Goal: Check status: Check status

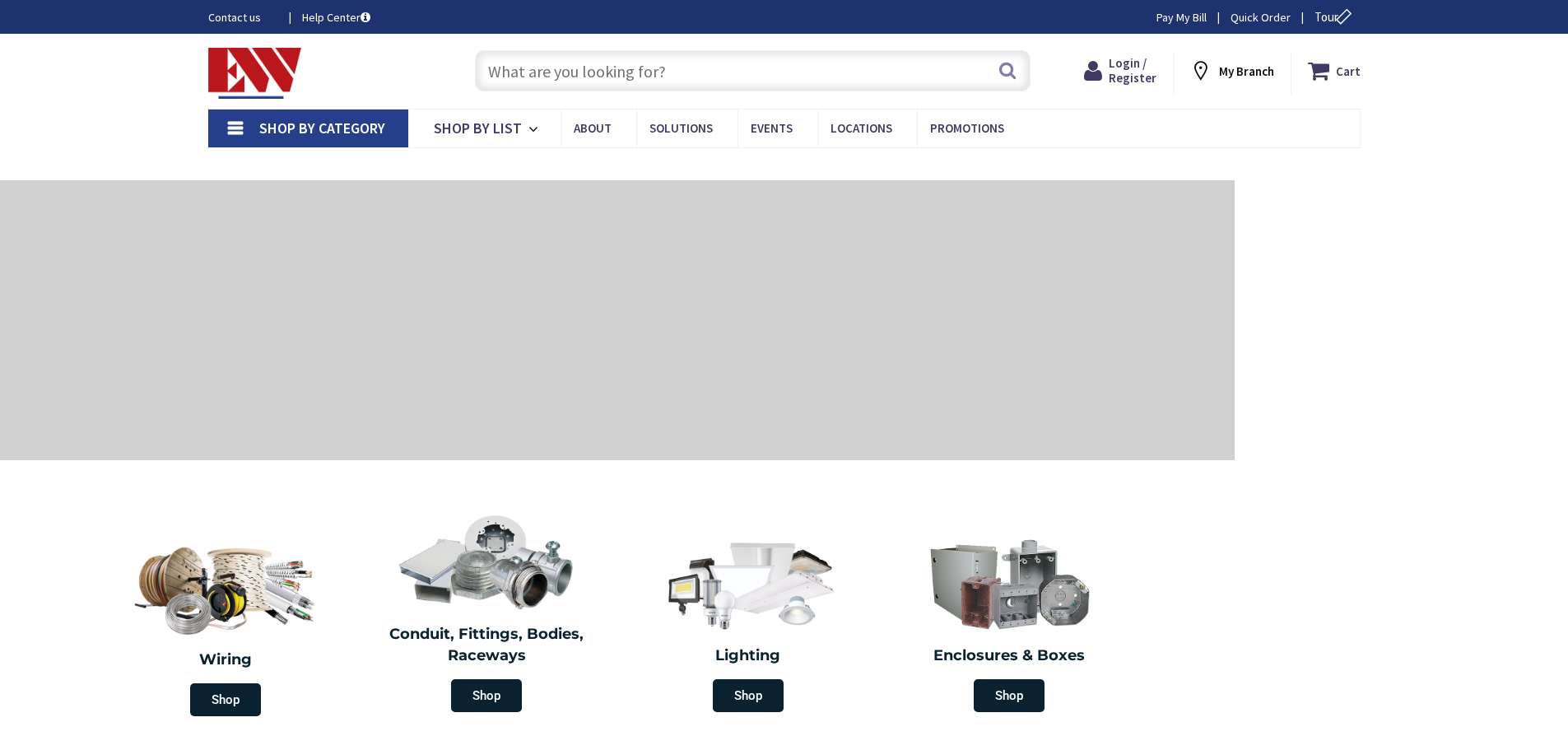
click at [522, 70] on input "text" at bounding box center [752, 71] width 555 height 41
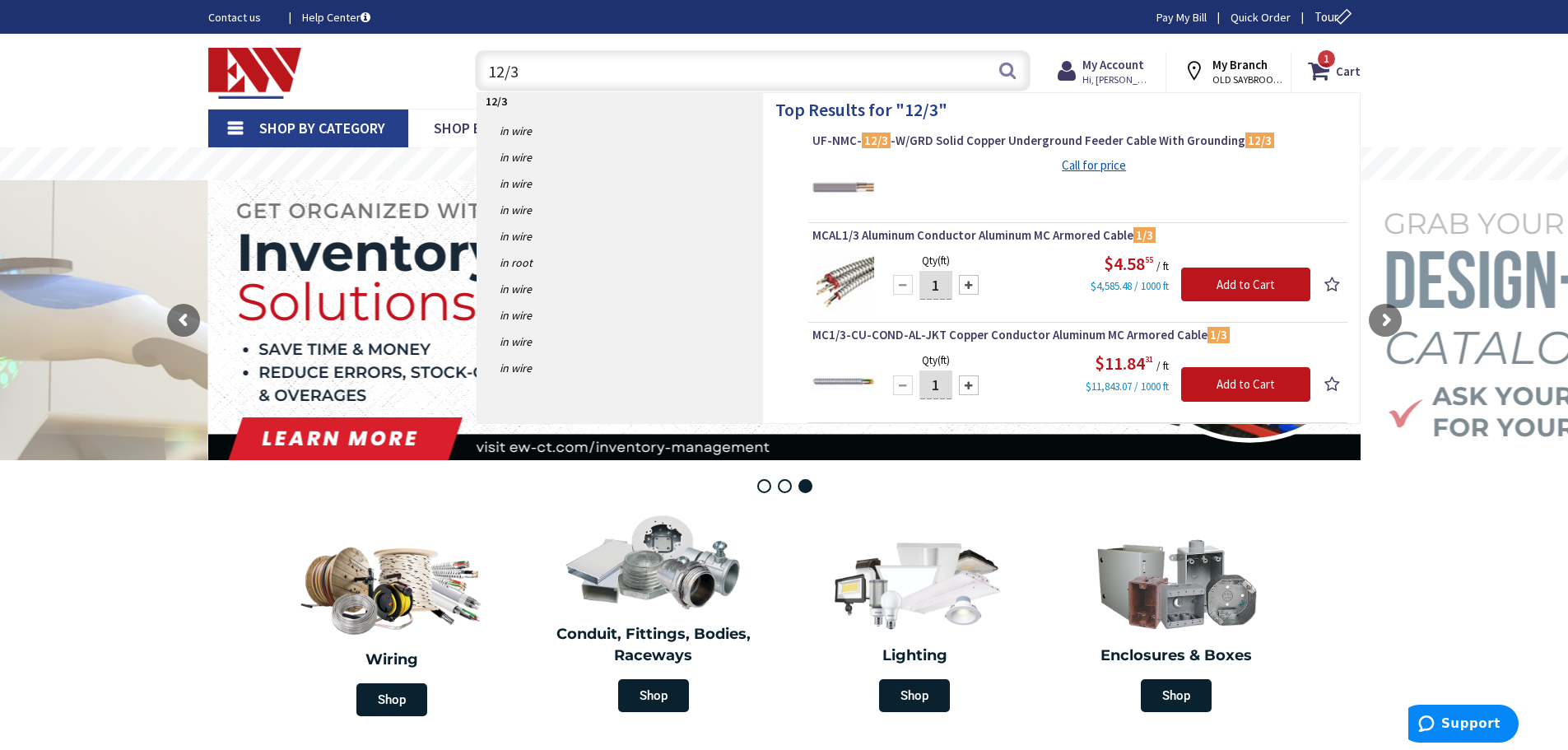
drag, startPoint x: 545, startPoint y: 71, endPoint x: 475, endPoint y: 57, distance: 71.4
click at [475, 57] on input "12/3" at bounding box center [752, 71] width 555 height 41
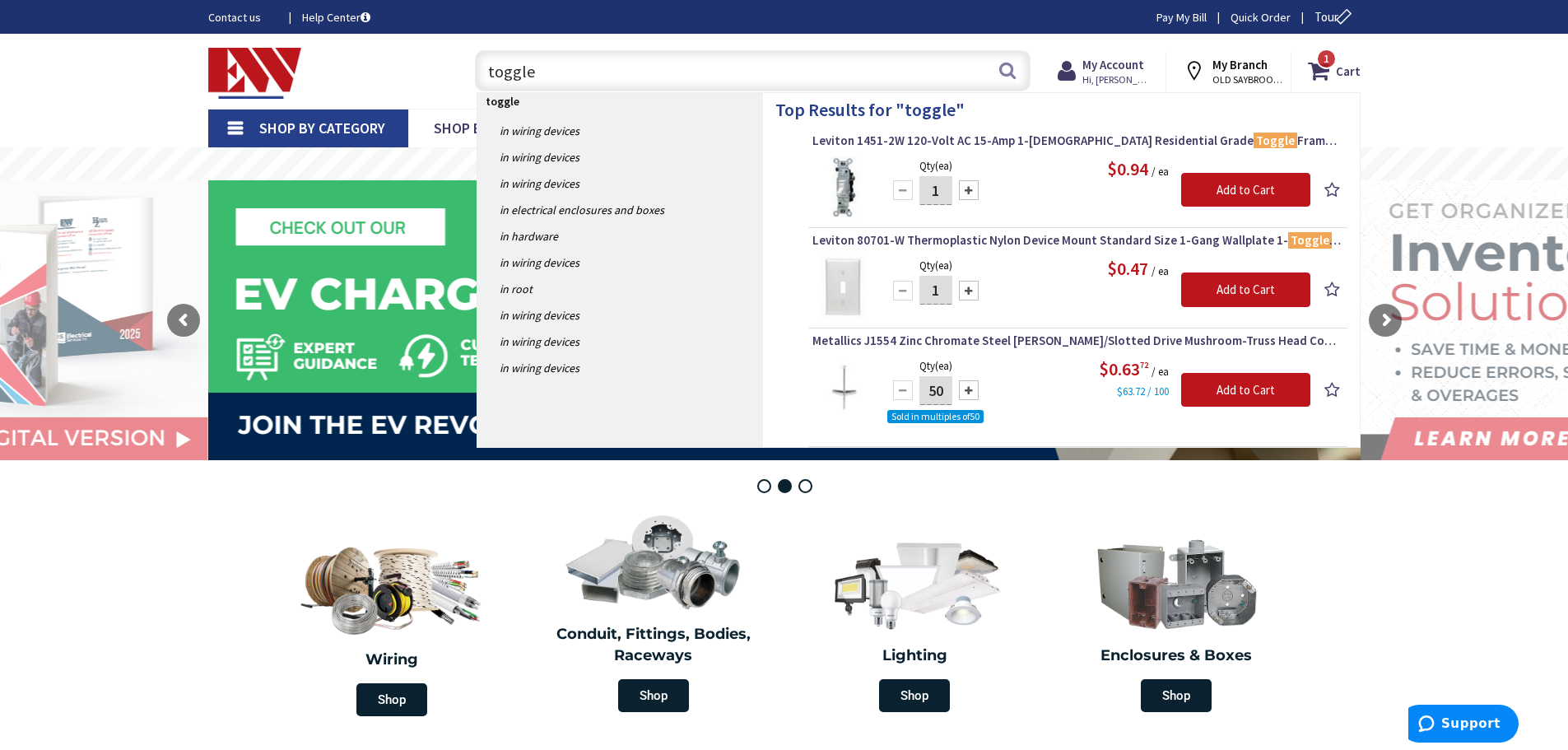
drag, startPoint x: 538, startPoint y: 77, endPoint x: 464, endPoint y: 75, distance: 74.0
click at [464, 75] on div "toggle toggle Search 1" at bounding box center [748, 70] width 588 height 52
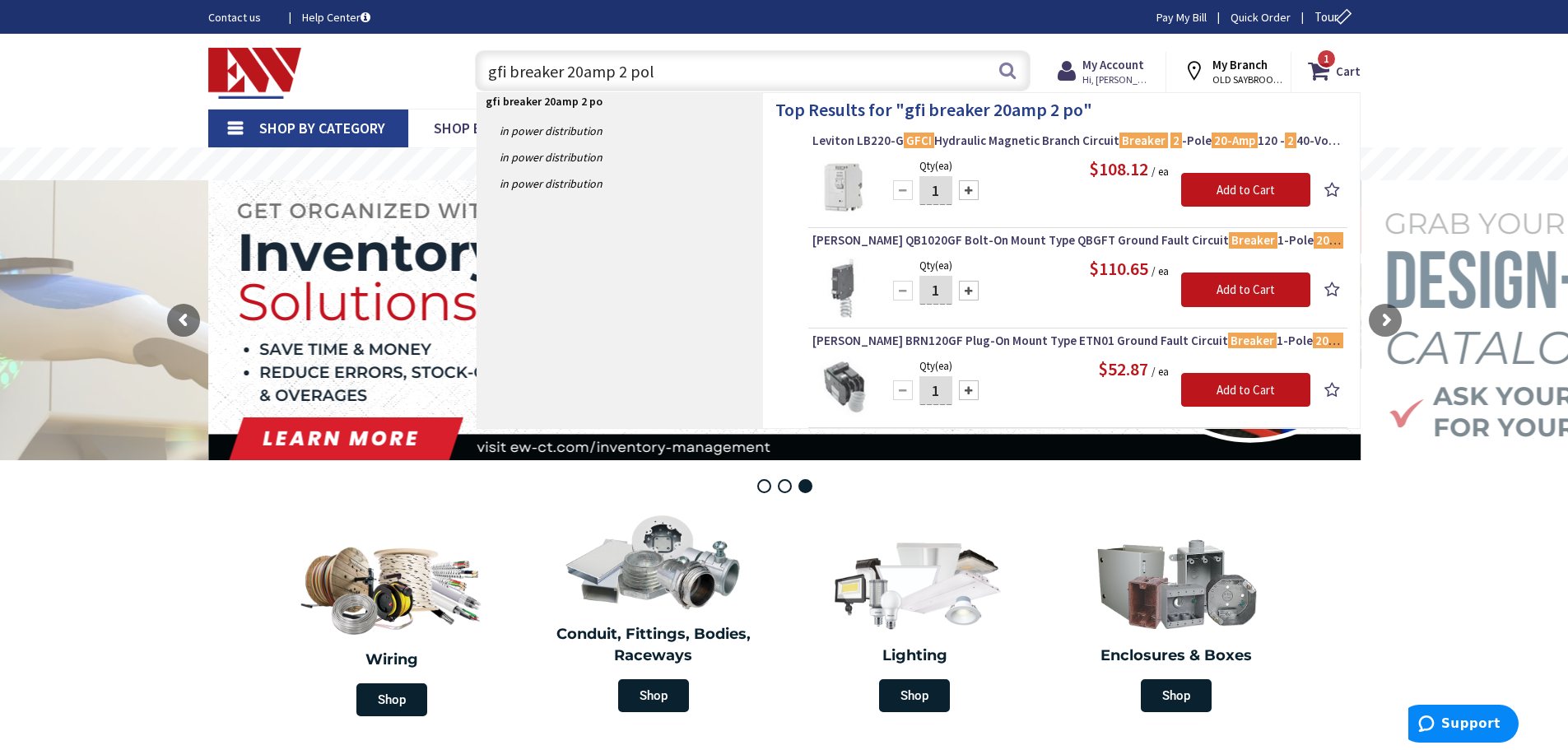
type input "gfi breaker 20amp 2 pole"
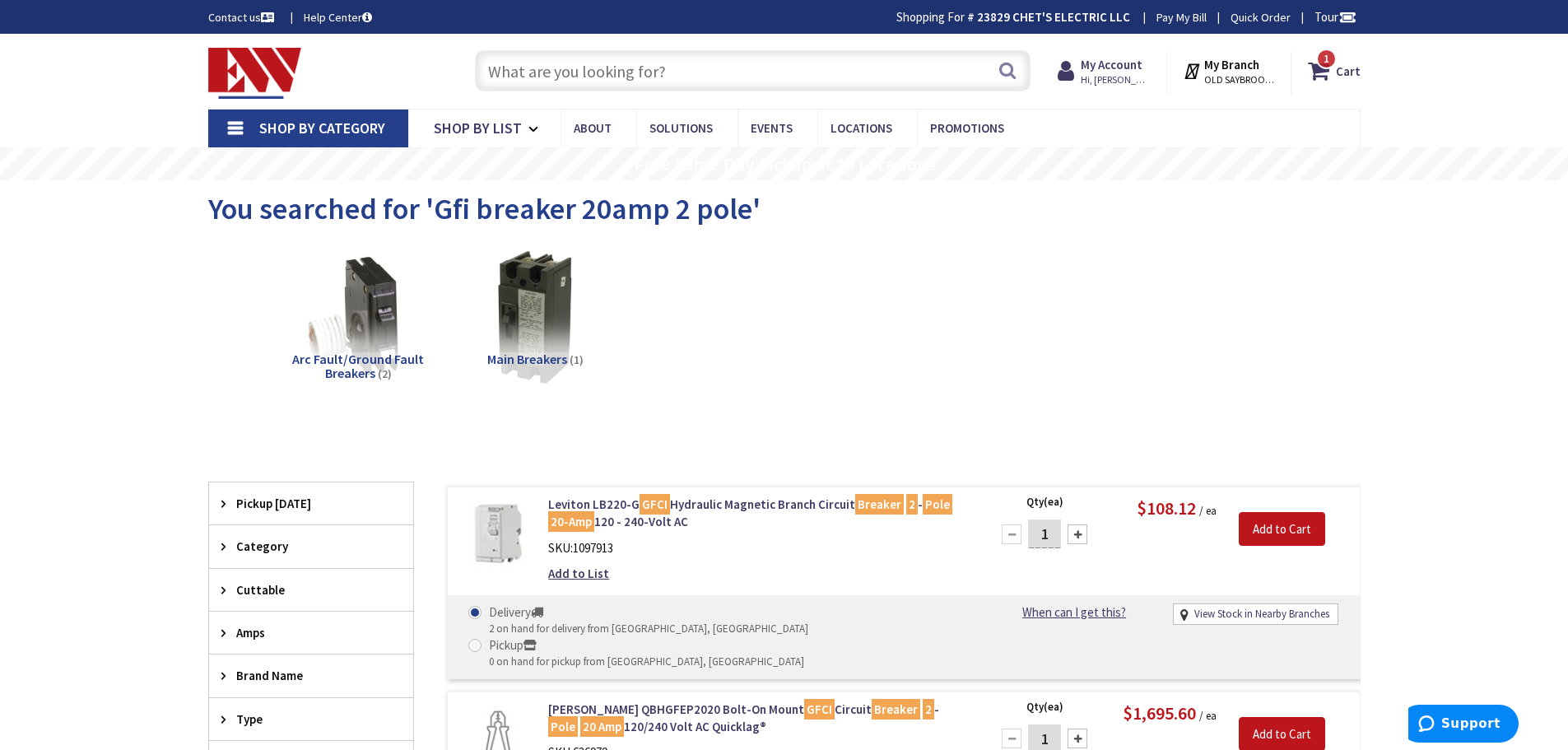
click at [376, 315] on img at bounding box center [357, 318] width 149 height 149
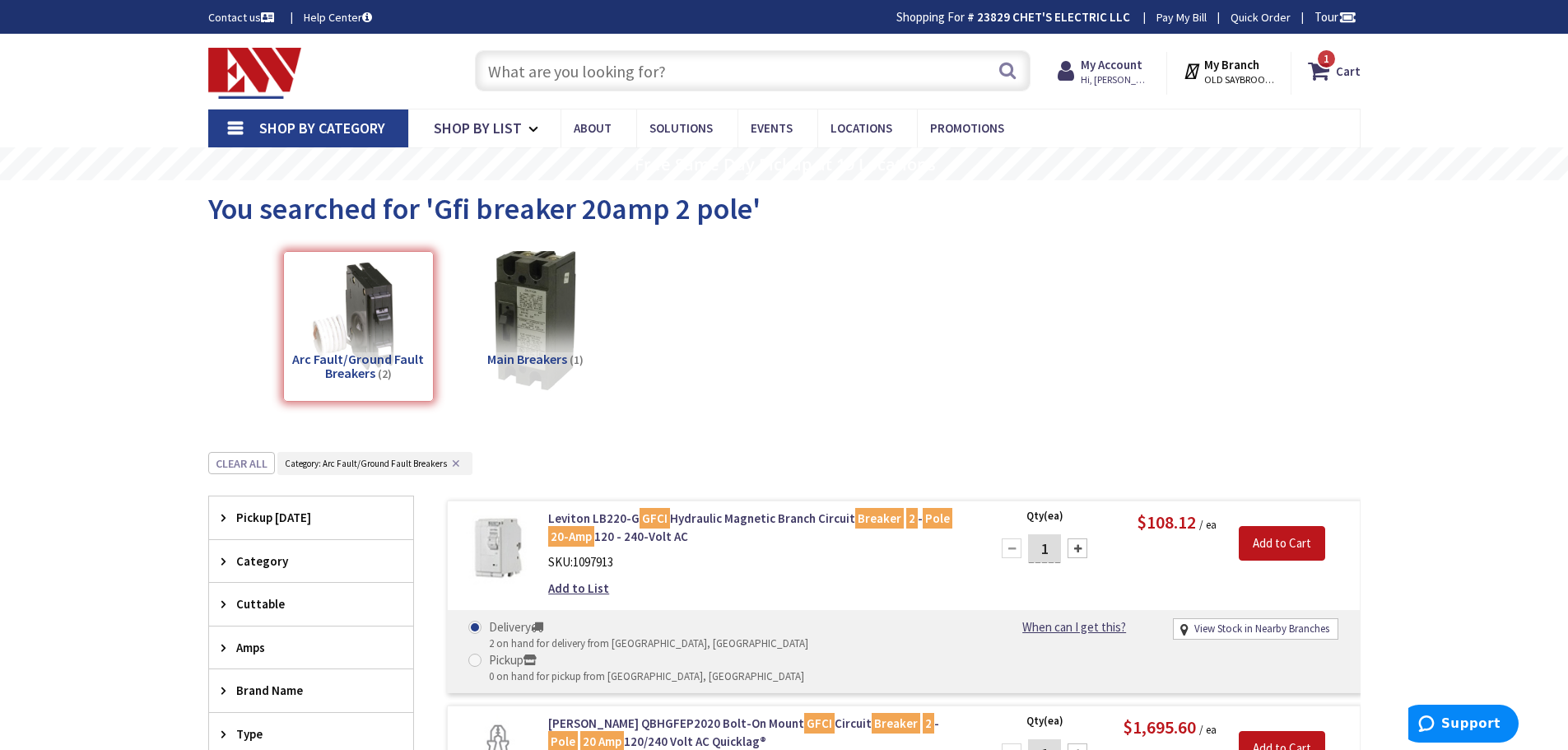
click at [521, 326] on img at bounding box center [534, 318] width 149 height 149
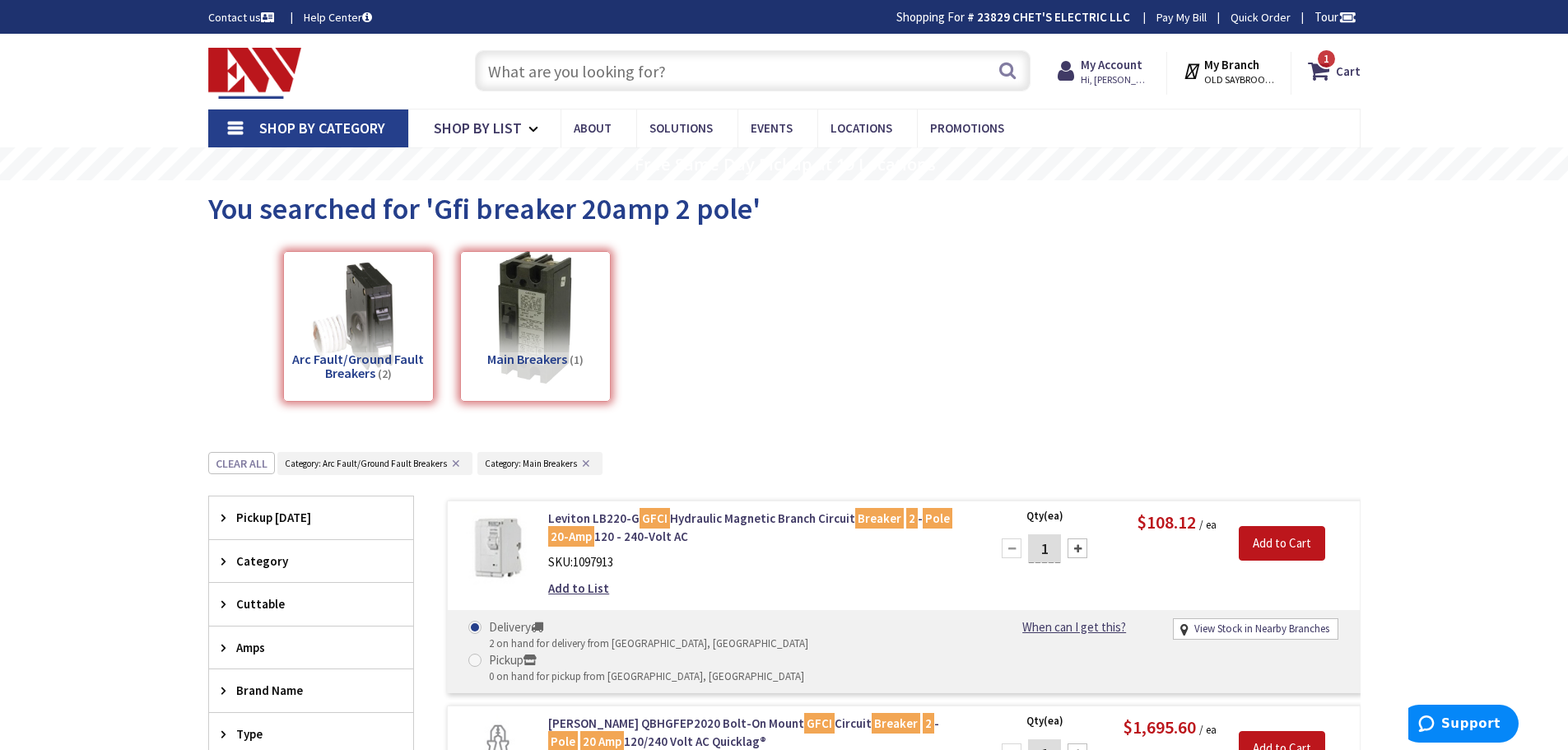
click at [660, 68] on input "text" at bounding box center [752, 71] width 555 height 41
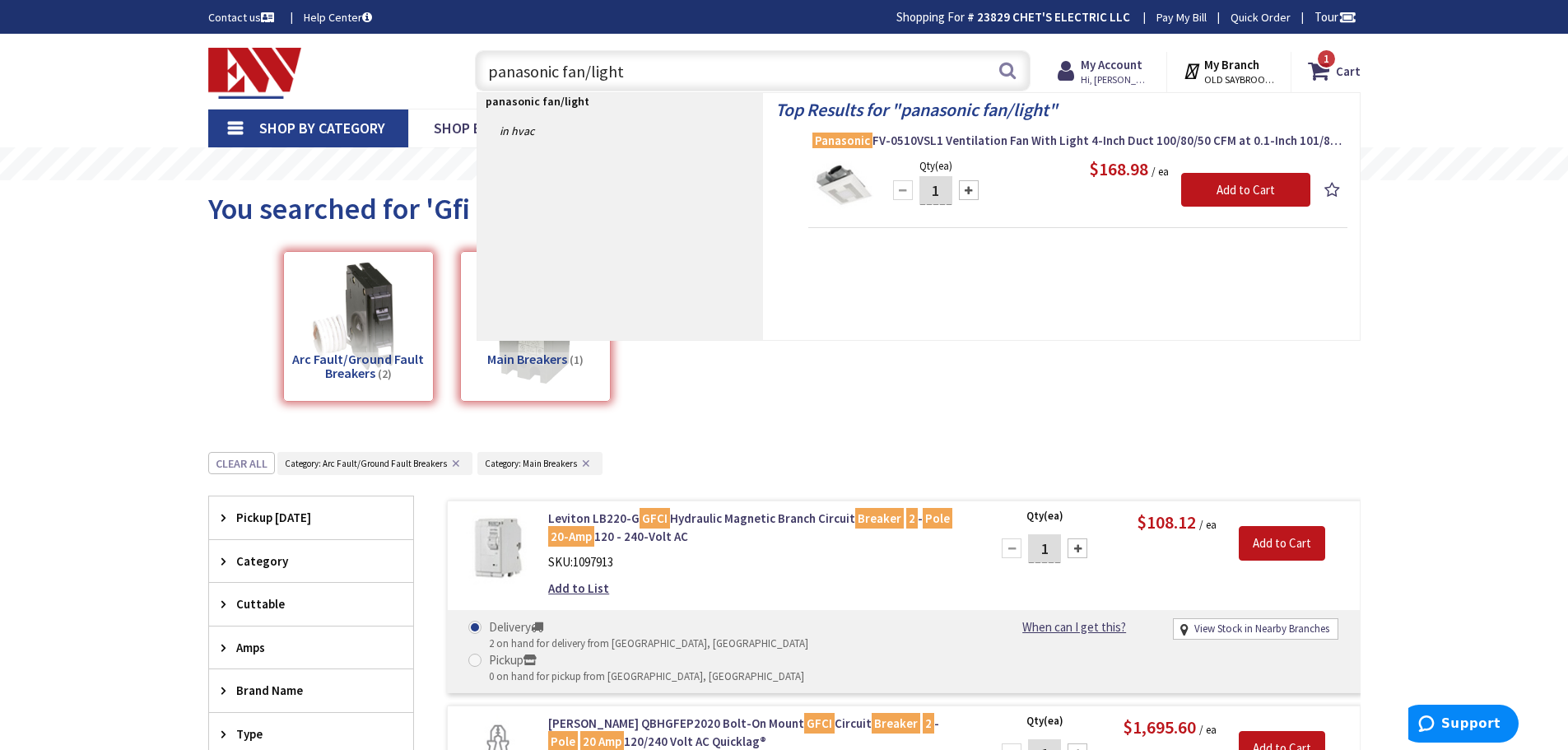
drag, startPoint x: 482, startPoint y: 81, endPoint x: 634, endPoint y: 80, distance: 152.0
click at [634, 80] on input "panasonic fan/light" at bounding box center [752, 71] width 555 height 41
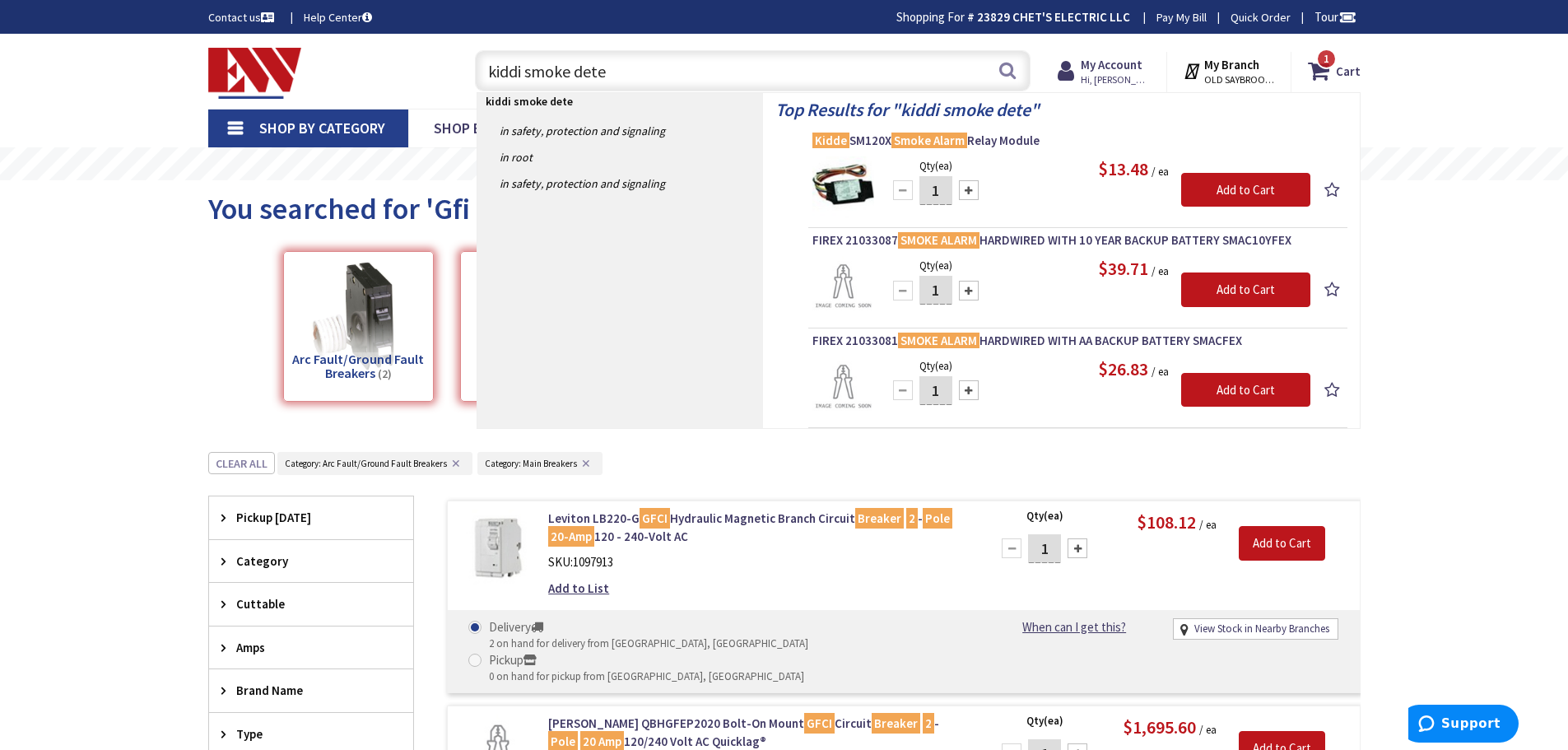
drag, startPoint x: 622, startPoint y: 75, endPoint x: 461, endPoint y: 92, distance: 161.9
click at [461, 92] on header "Skip to Content Toggle Nav kiddi smoke dete kiddi smoke dete Search 1 1 1 items…" at bounding box center [784, 72] width 1568 height 75
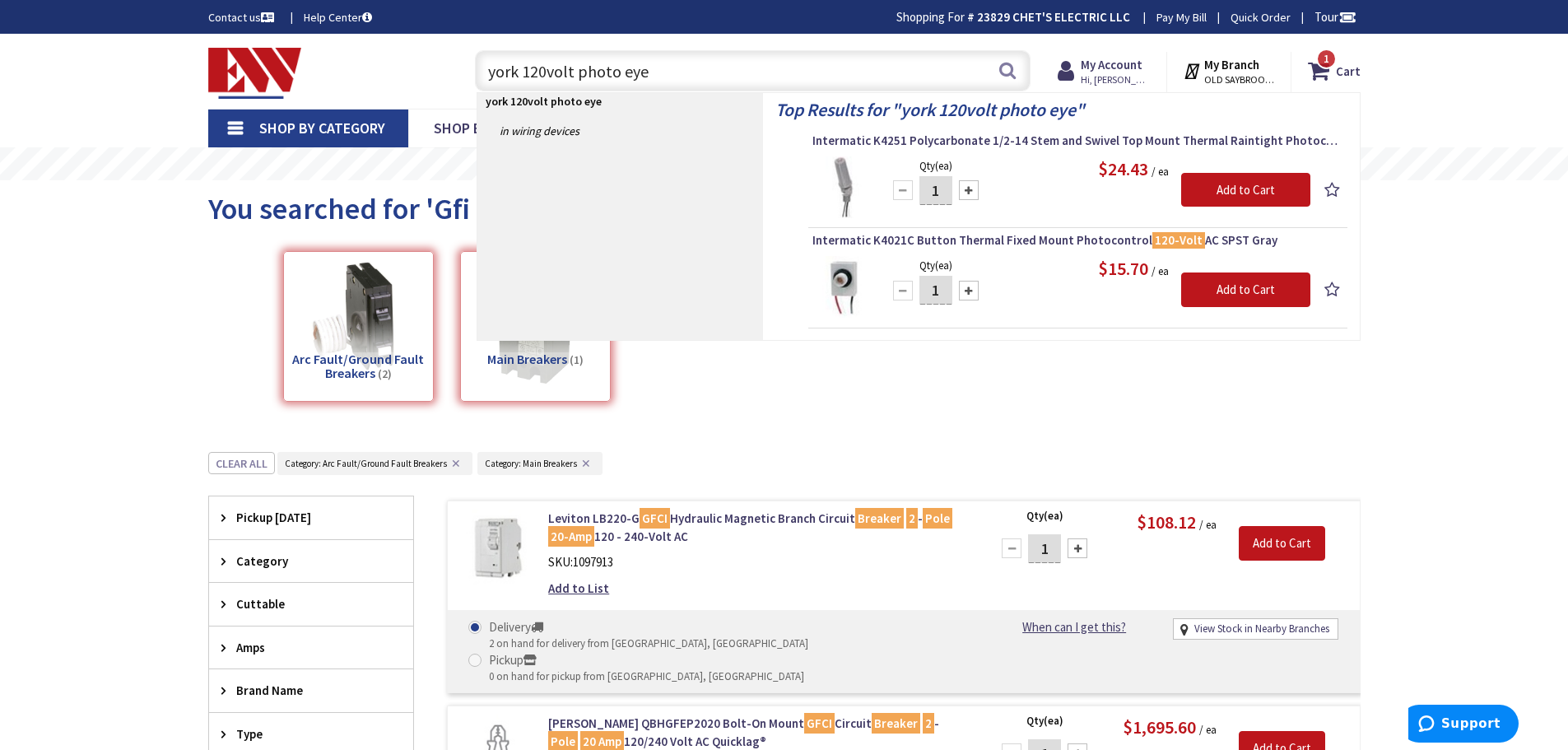
drag, startPoint x: 487, startPoint y: 77, endPoint x: 680, endPoint y: 72, distance: 193.1
click at [680, 72] on input "york 120volt photo eye" at bounding box center [752, 71] width 555 height 41
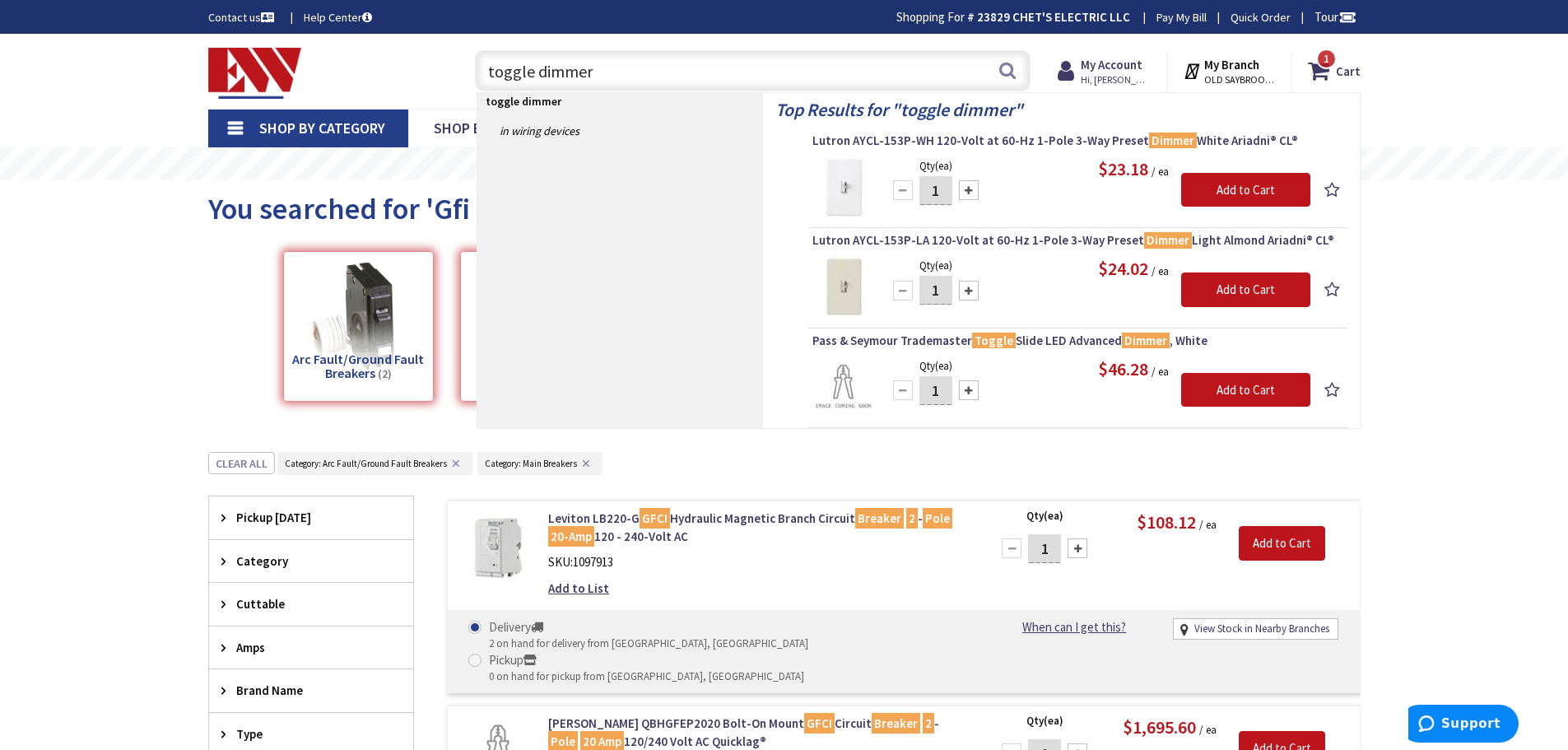
drag, startPoint x: 479, startPoint y: 72, endPoint x: 696, endPoint y: 64, distance: 217.1
click at [696, 64] on input "toggle dimmer" at bounding box center [752, 71] width 555 height 41
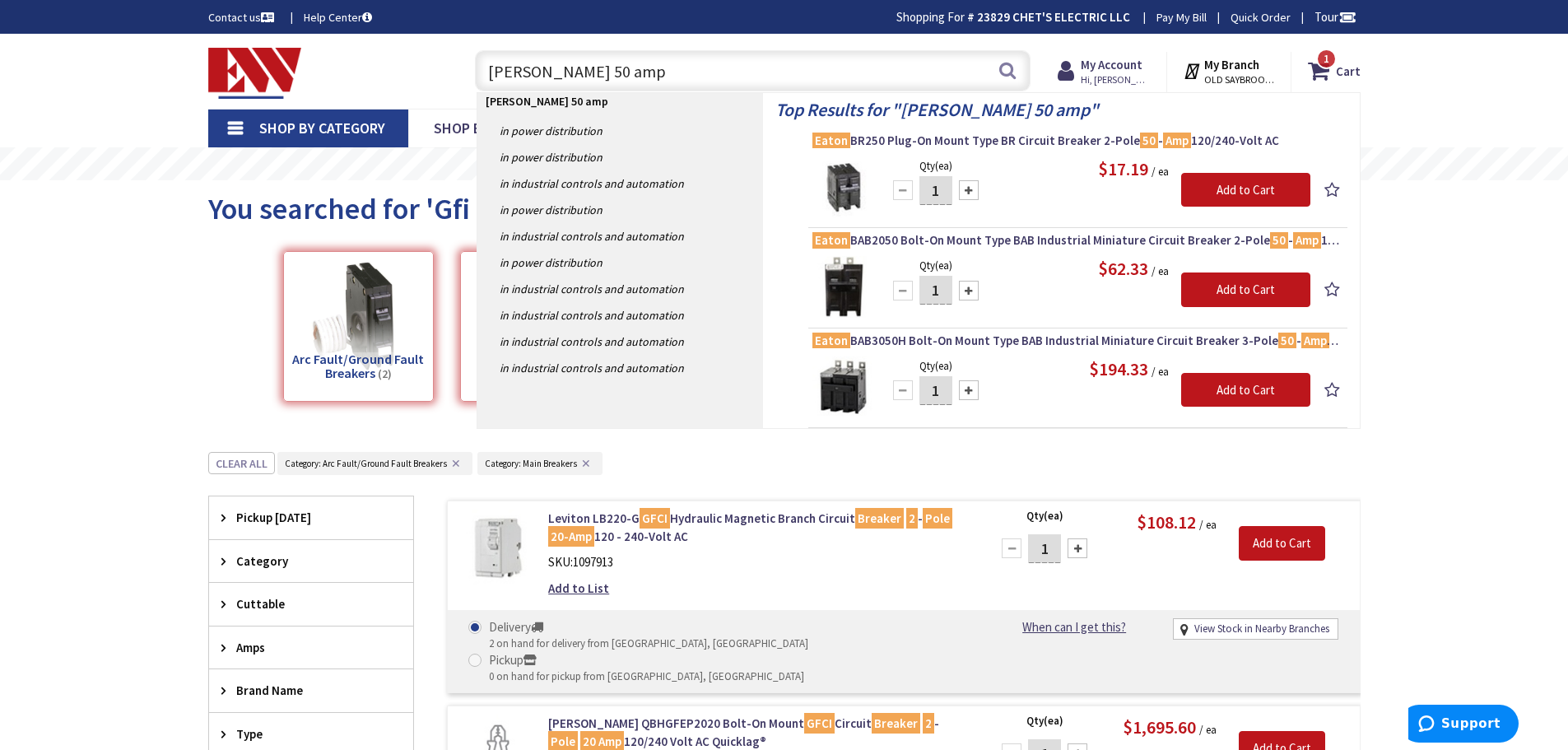
drag, startPoint x: 530, startPoint y: 75, endPoint x: 585, endPoint y: 68, distance: 55.4
click at [537, 72] on input "eaton 50 amp" at bounding box center [752, 71] width 555 height 41
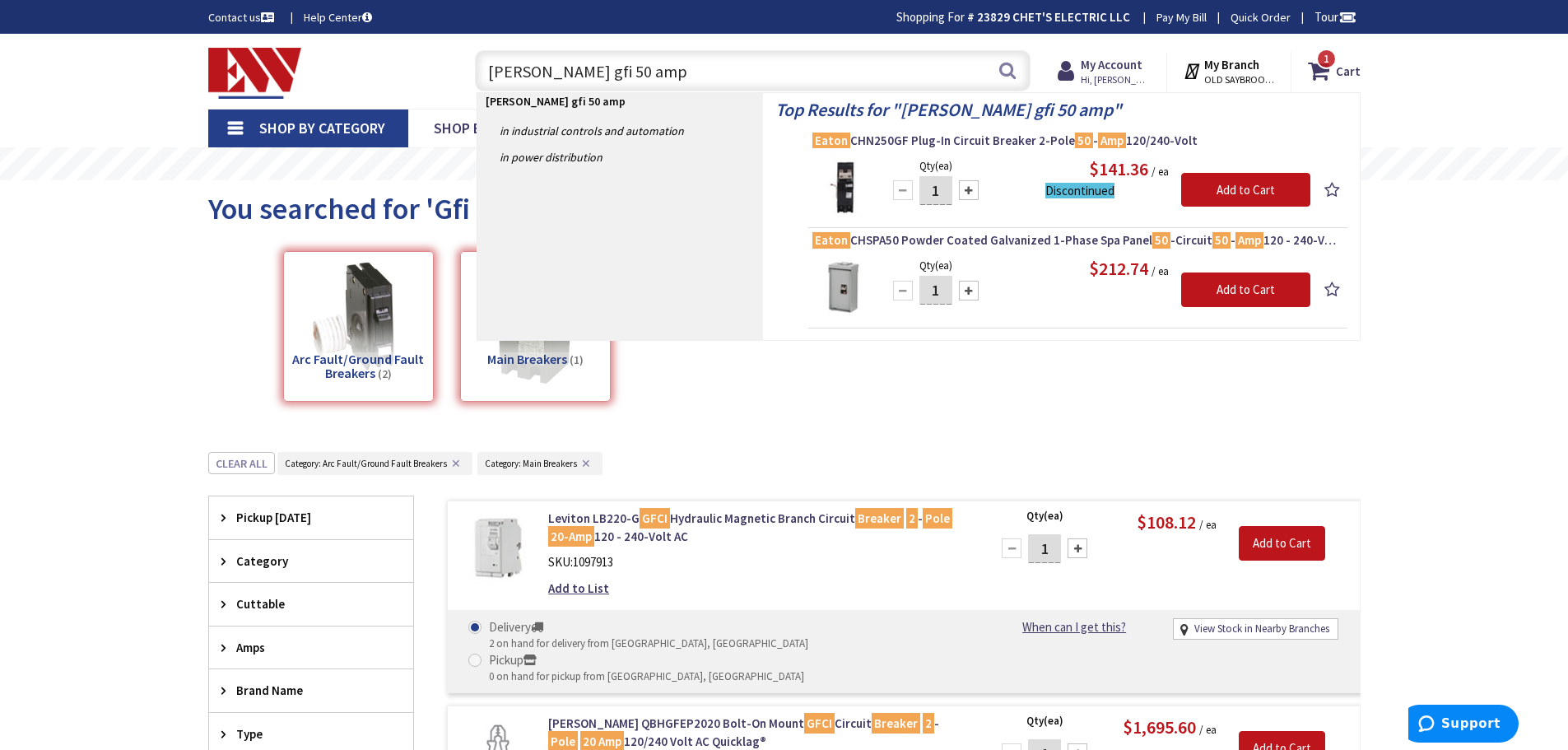
drag, startPoint x: 596, startPoint y: 87, endPoint x: 395, endPoint y: 77, distance: 201.2
click at [395, 77] on div "Toggle Nav eaton gfi 50 amp eaton gfi 50 amp Search 1 1 1 items Cart My Cart 1 1" at bounding box center [784, 72] width 1177 height 55
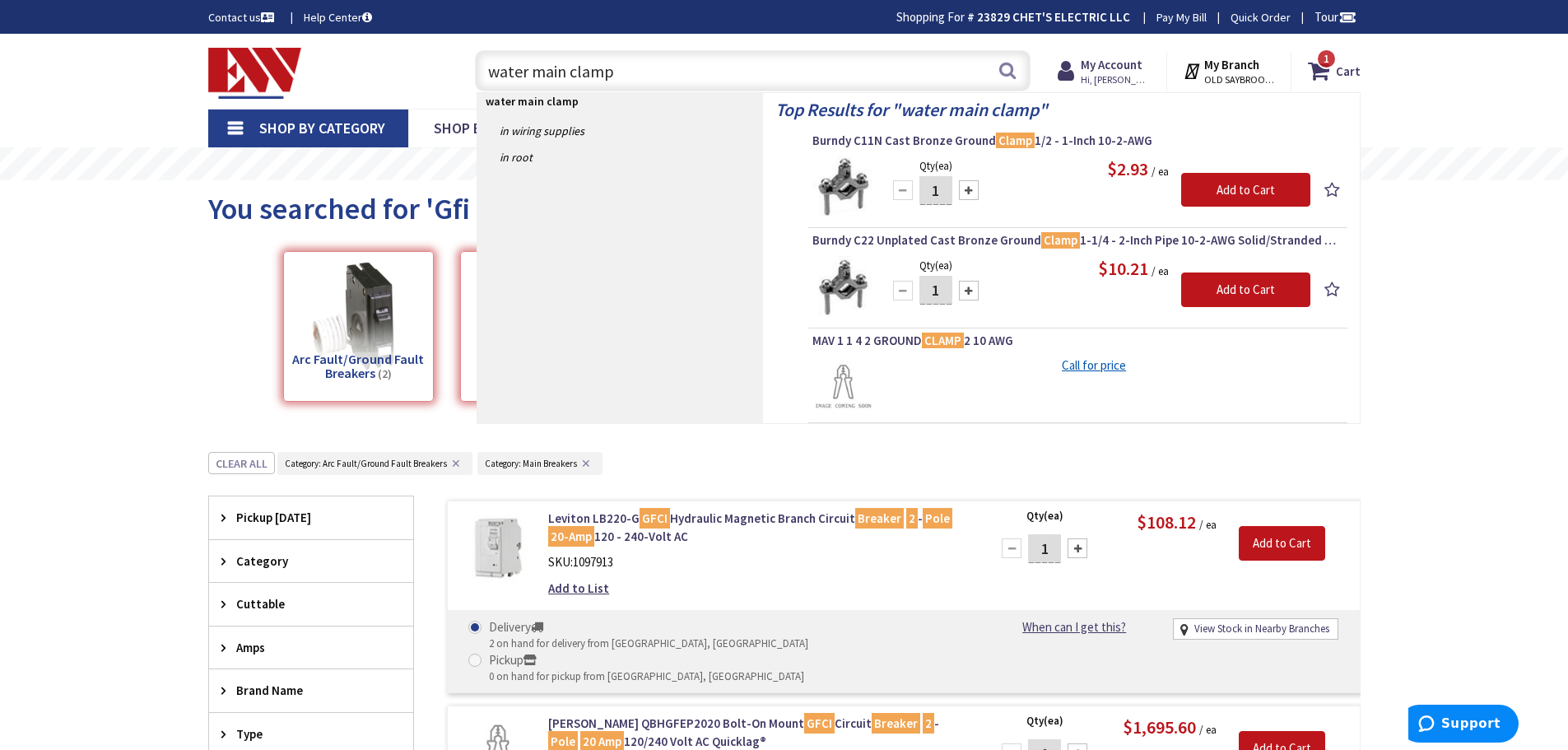
drag, startPoint x: 485, startPoint y: 67, endPoint x: 717, endPoint y: 63, distance: 232.0
click at [717, 63] on input "water main clamp" at bounding box center [752, 71] width 555 height 41
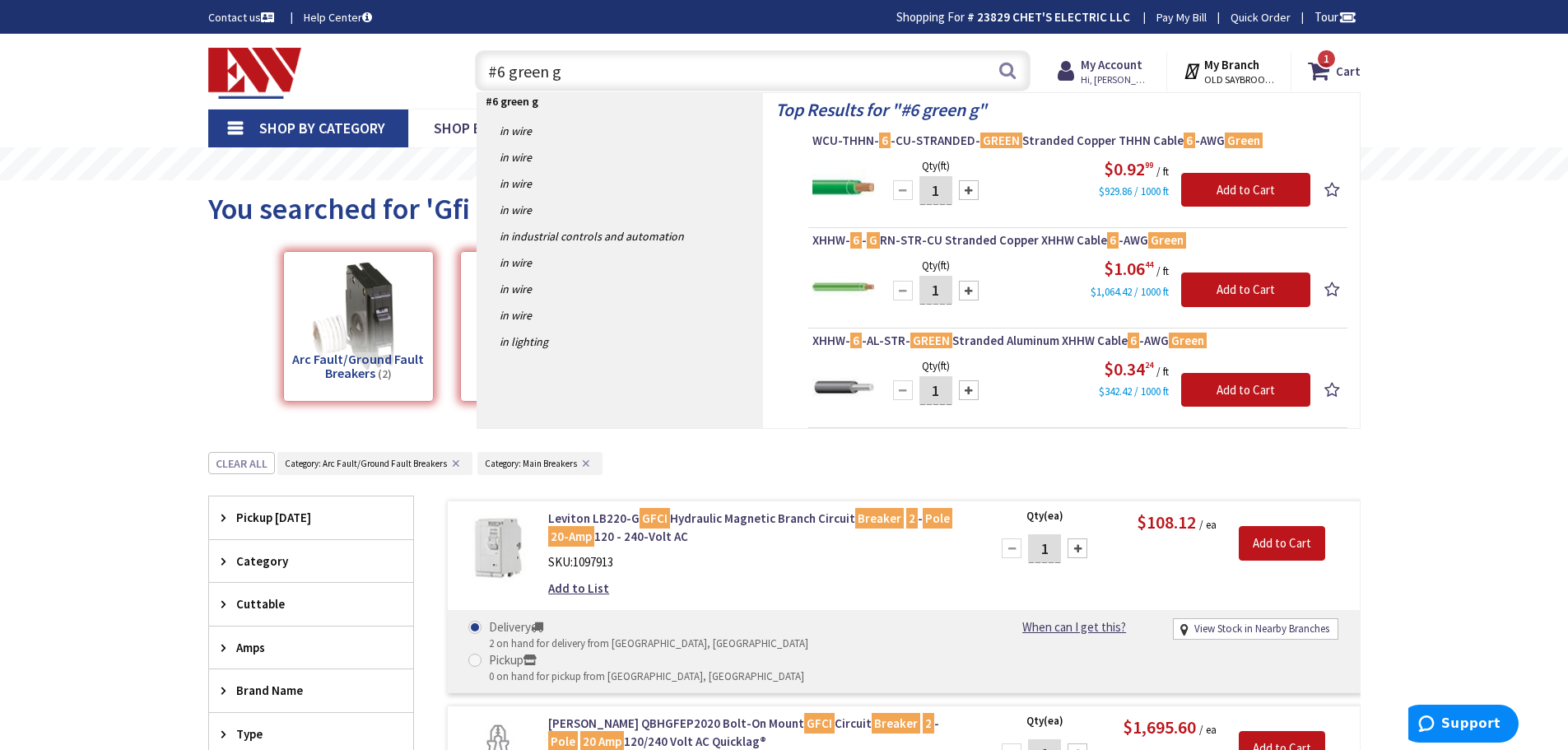
type input "#6 green g"
click at [1093, 64] on strong "My Account" at bounding box center [1111, 64] width 62 height 16
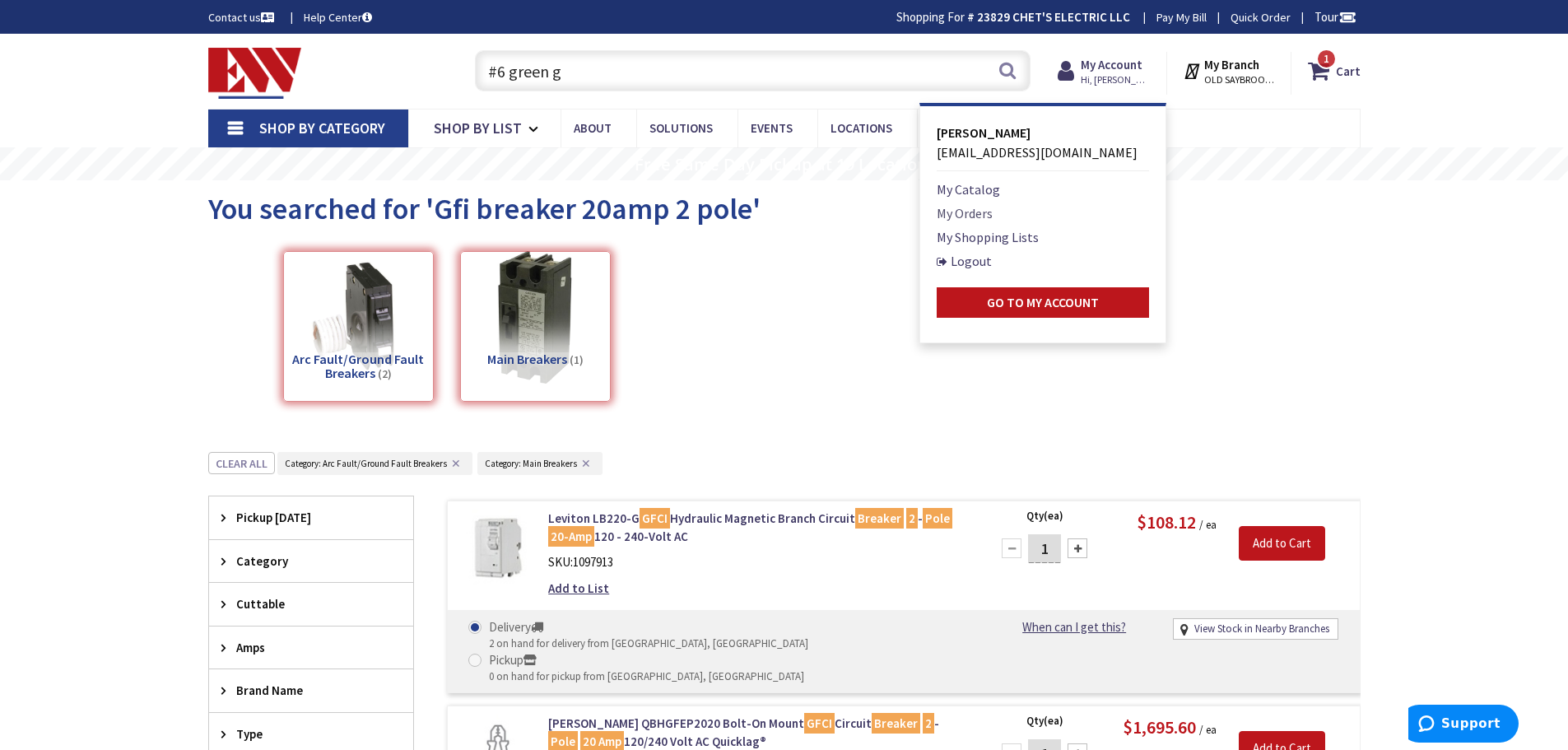
click at [946, 215] on link "My Orders" at bounding box center [964, 213] width 56 height 20
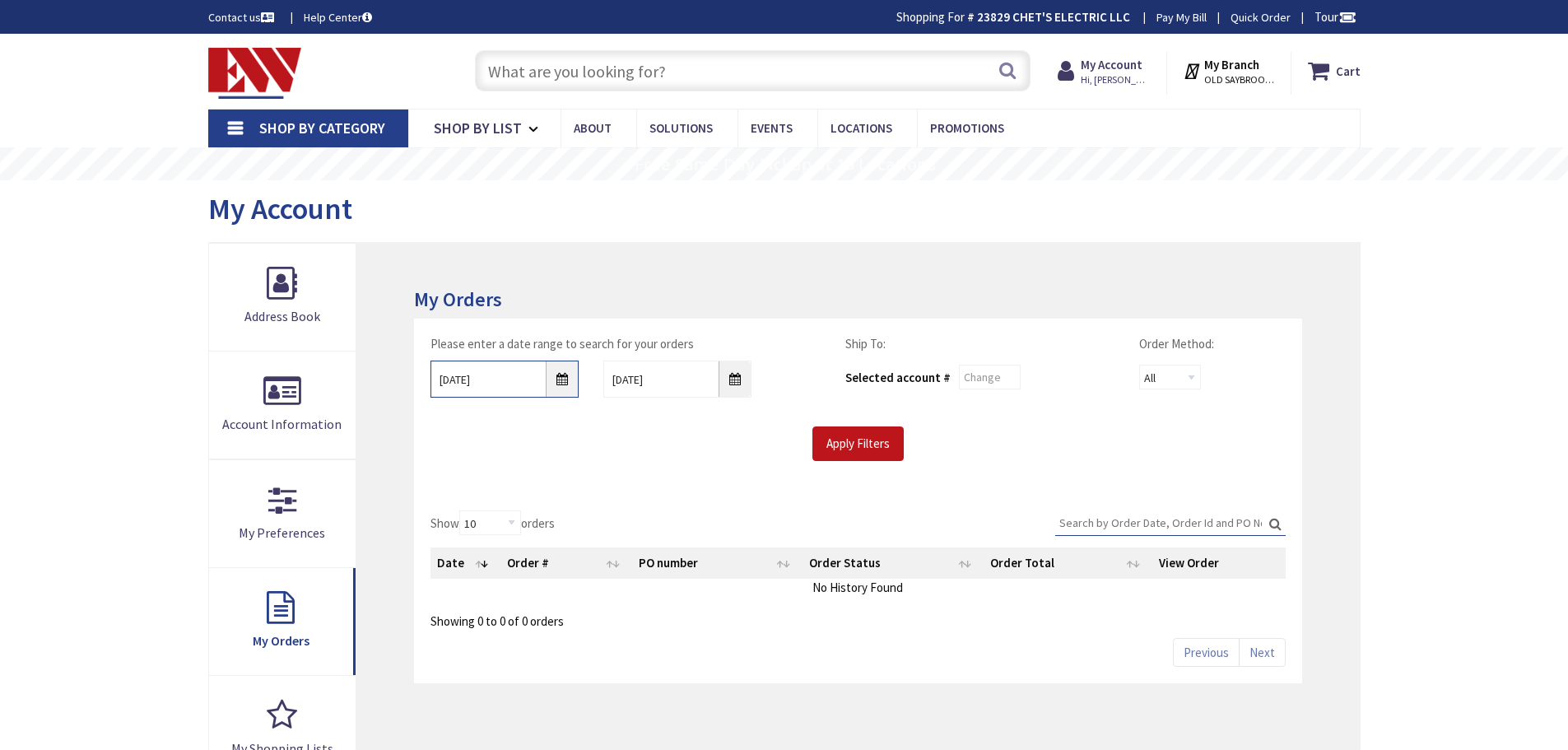
click at [562, 387] on input "8/26/2025" at bounding box center [504, 379] width 148 height 37
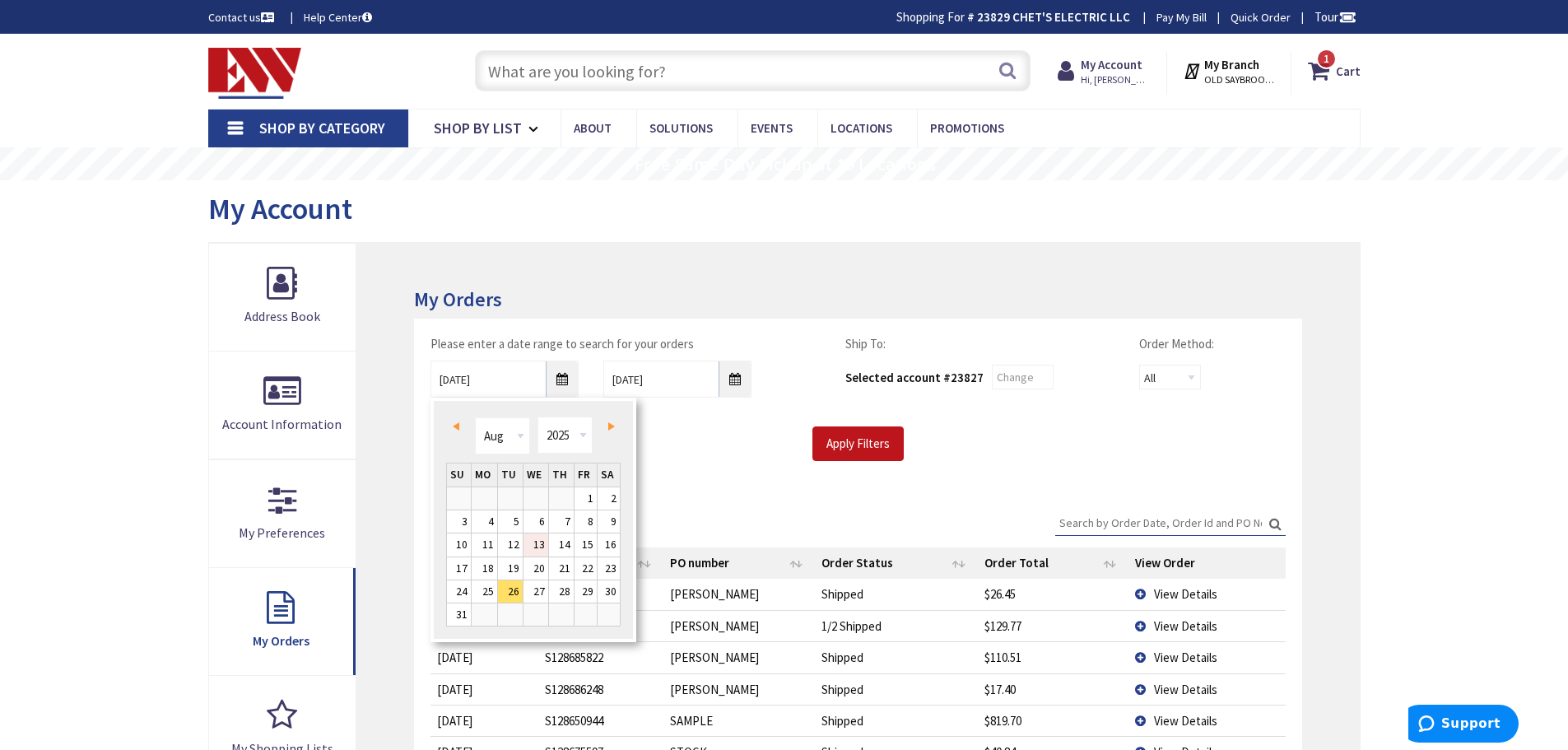
click at [535, 545] on link "13" at bounding box center [535, 544] width 25 height 22
type input "08/13/2025"
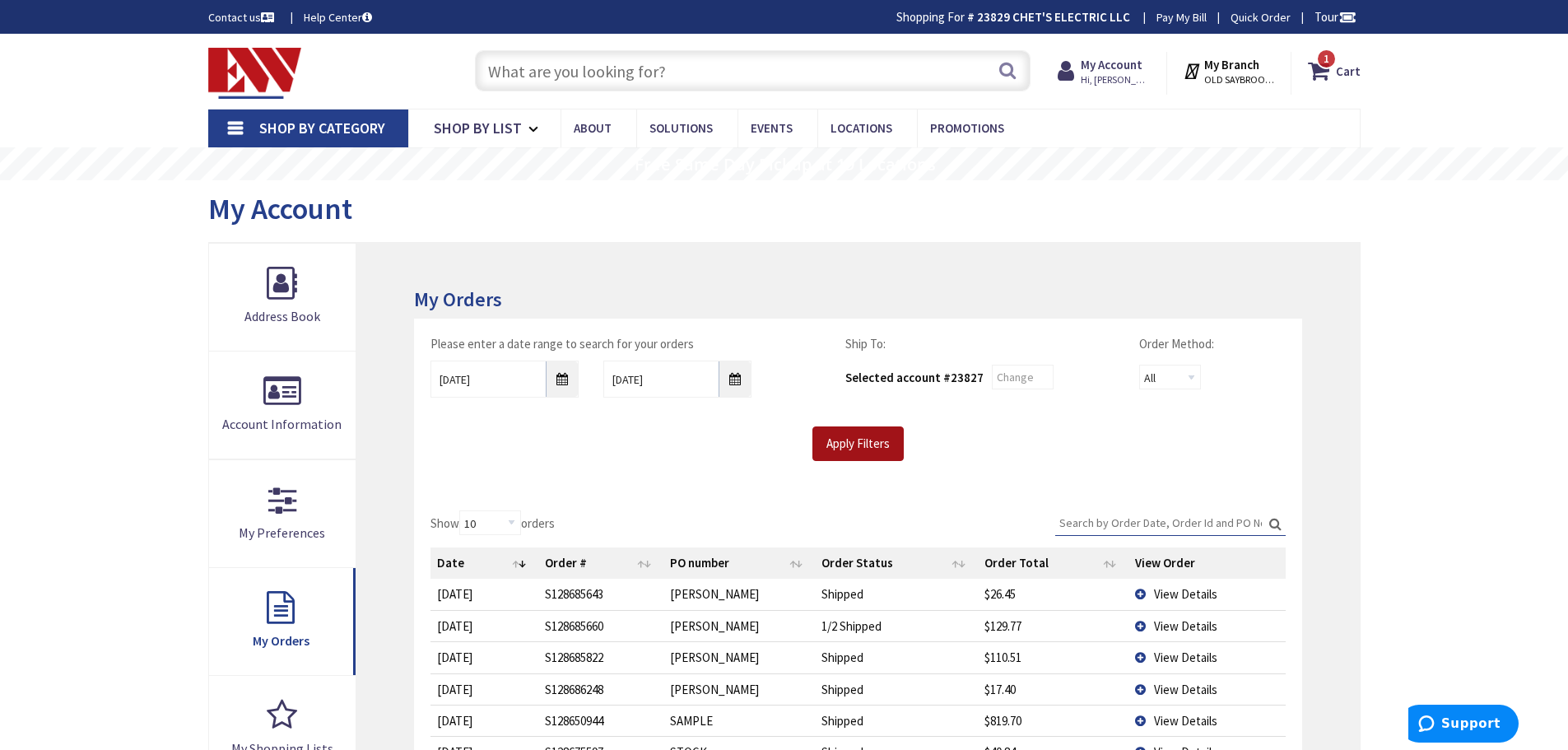
click at [830, 457] on input "Apply Filters" at bounding box center [858, 443] width 92 height 35
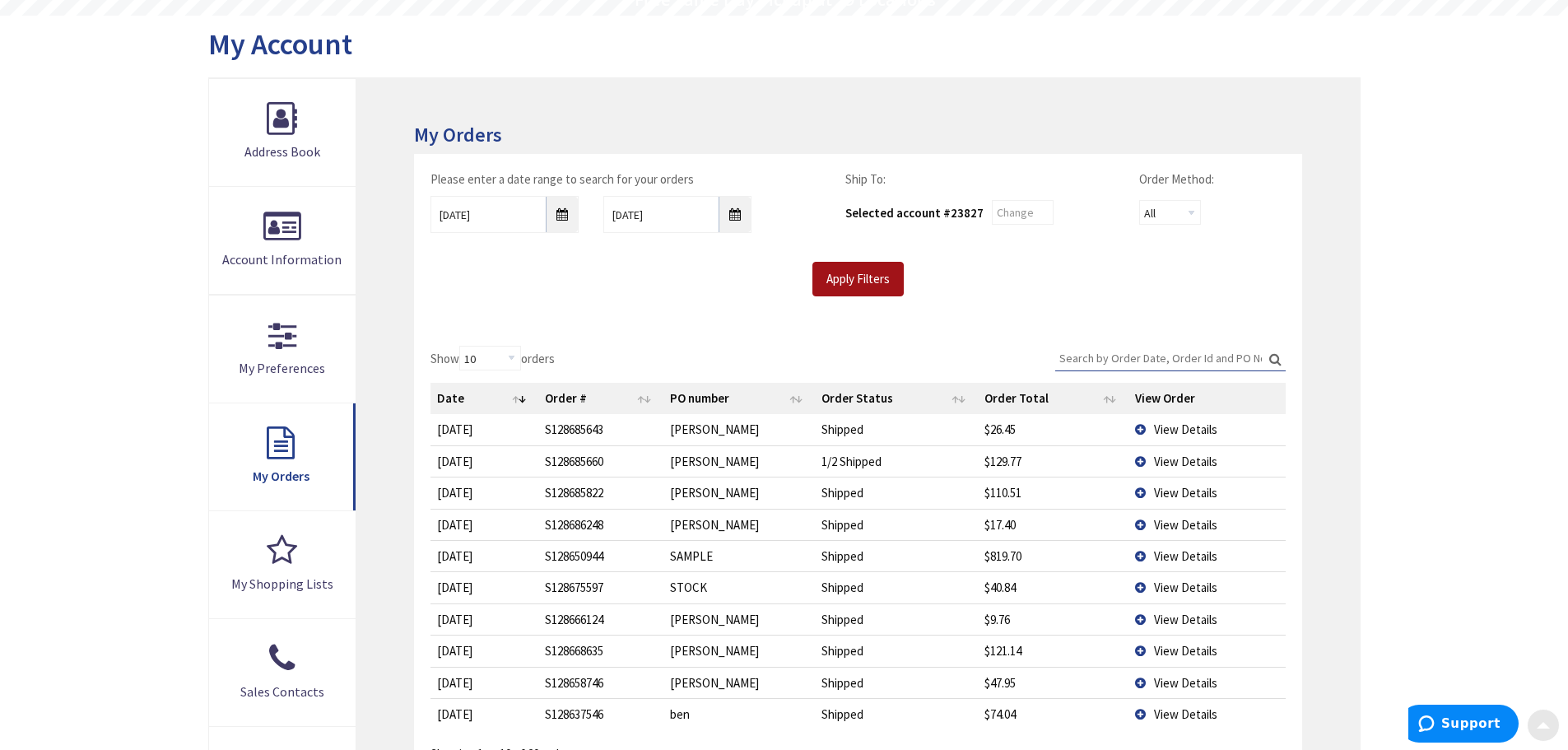
scroll to position [247, 0]
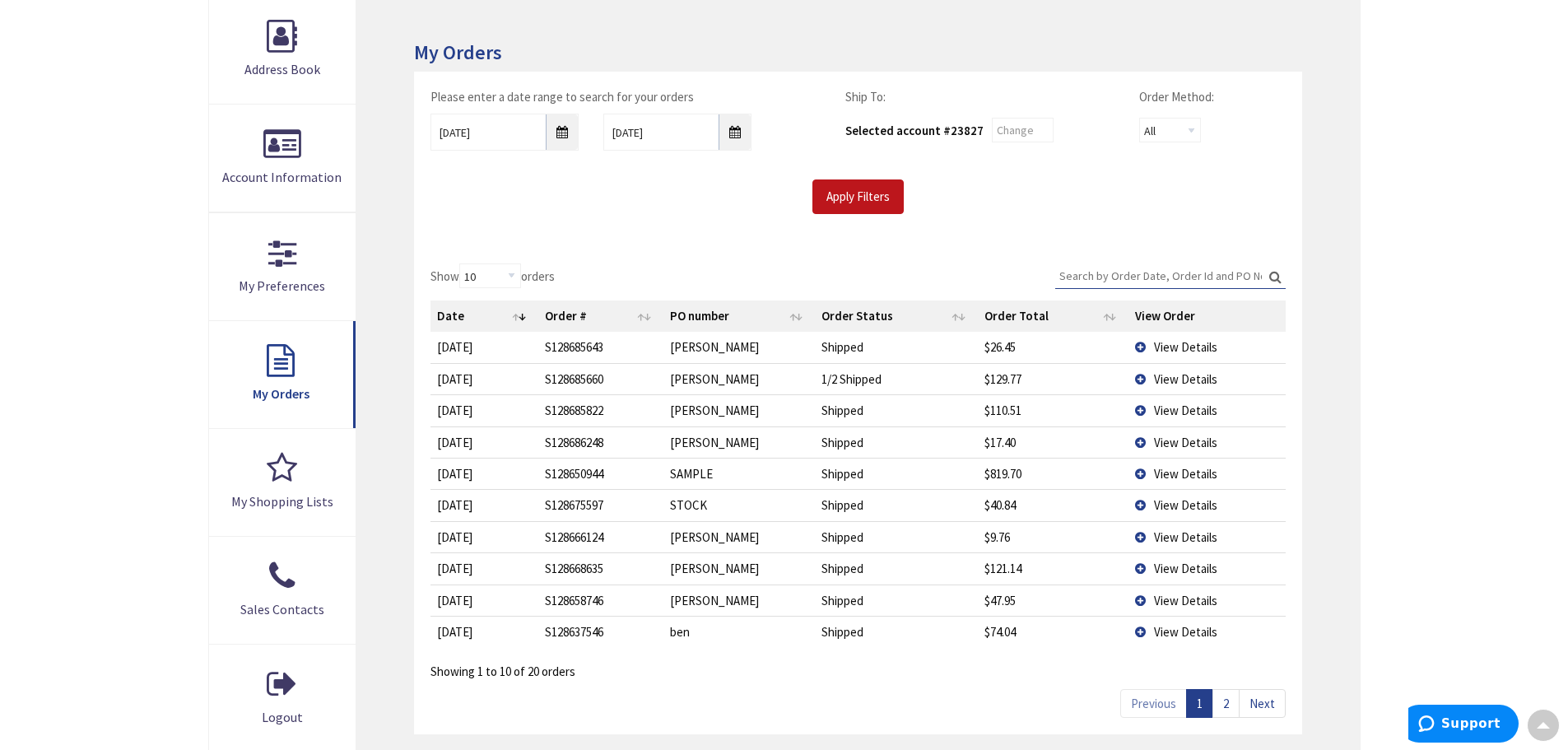
click at [1226, 714] on link "2" at bounding box center [1226, 703] width 28 height 28
click at [1179, 594] on span "View Details" at bounding box center [1185, 600] width 63 height 16
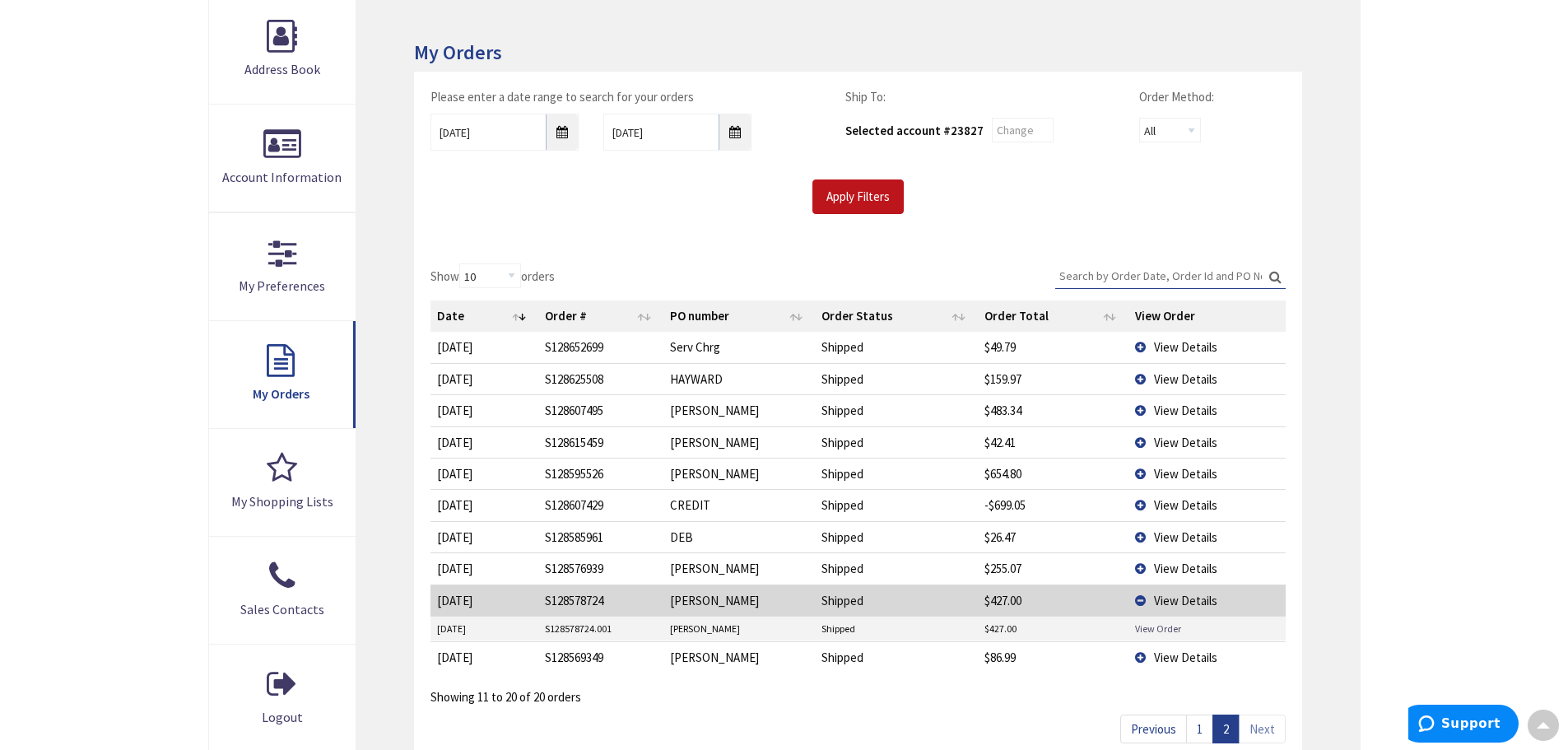
click at [1153, 633] on link "View Order" at bounding box center [1159, 628] width 46 height 14
click at [1170, 475] on span "View Details" at bounding box center [1185, 474] width 63 height 16
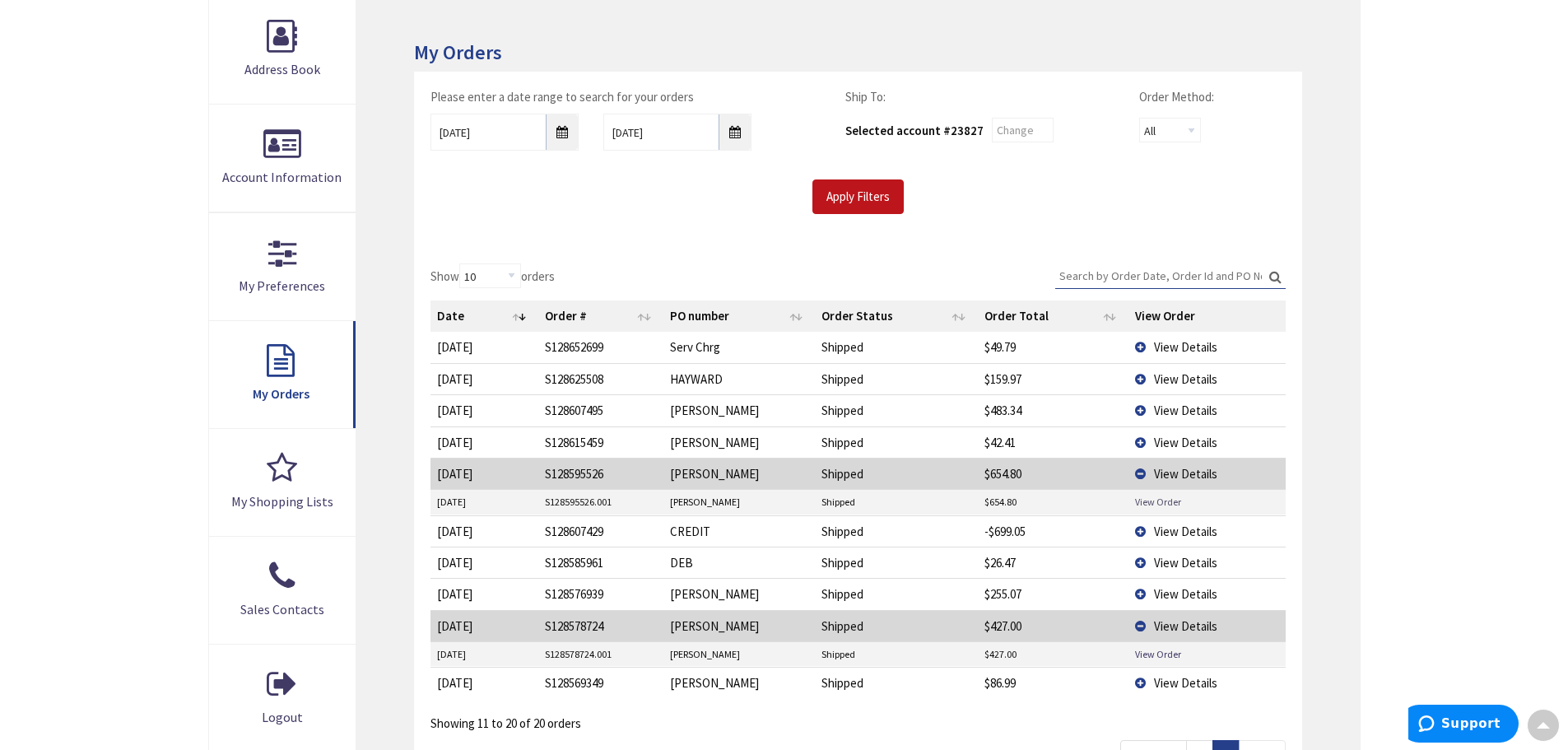
click at [1162, 507] on link "View Order" at bounding box center [1159, 501] width 46 height 14
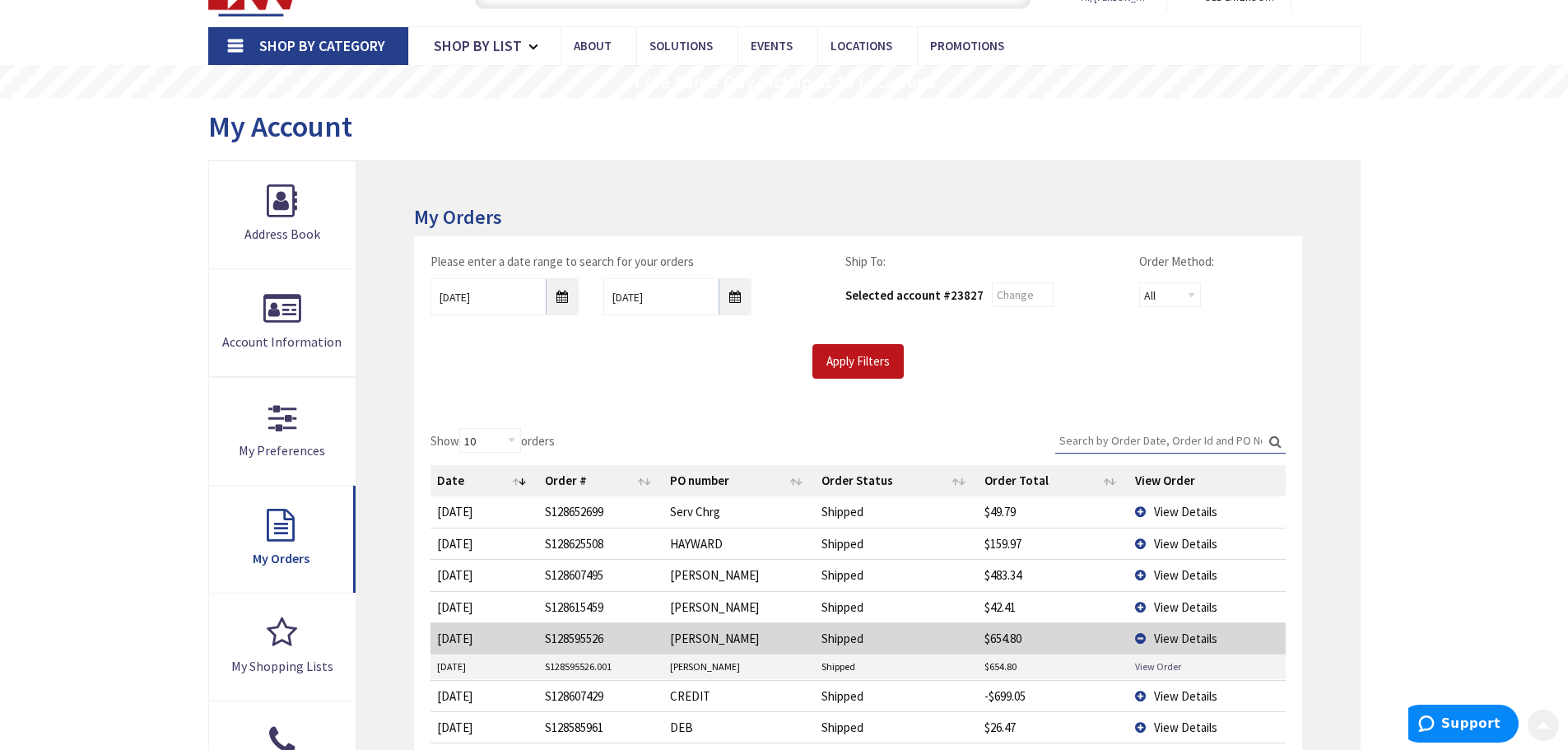
scroll to position [0, 0]
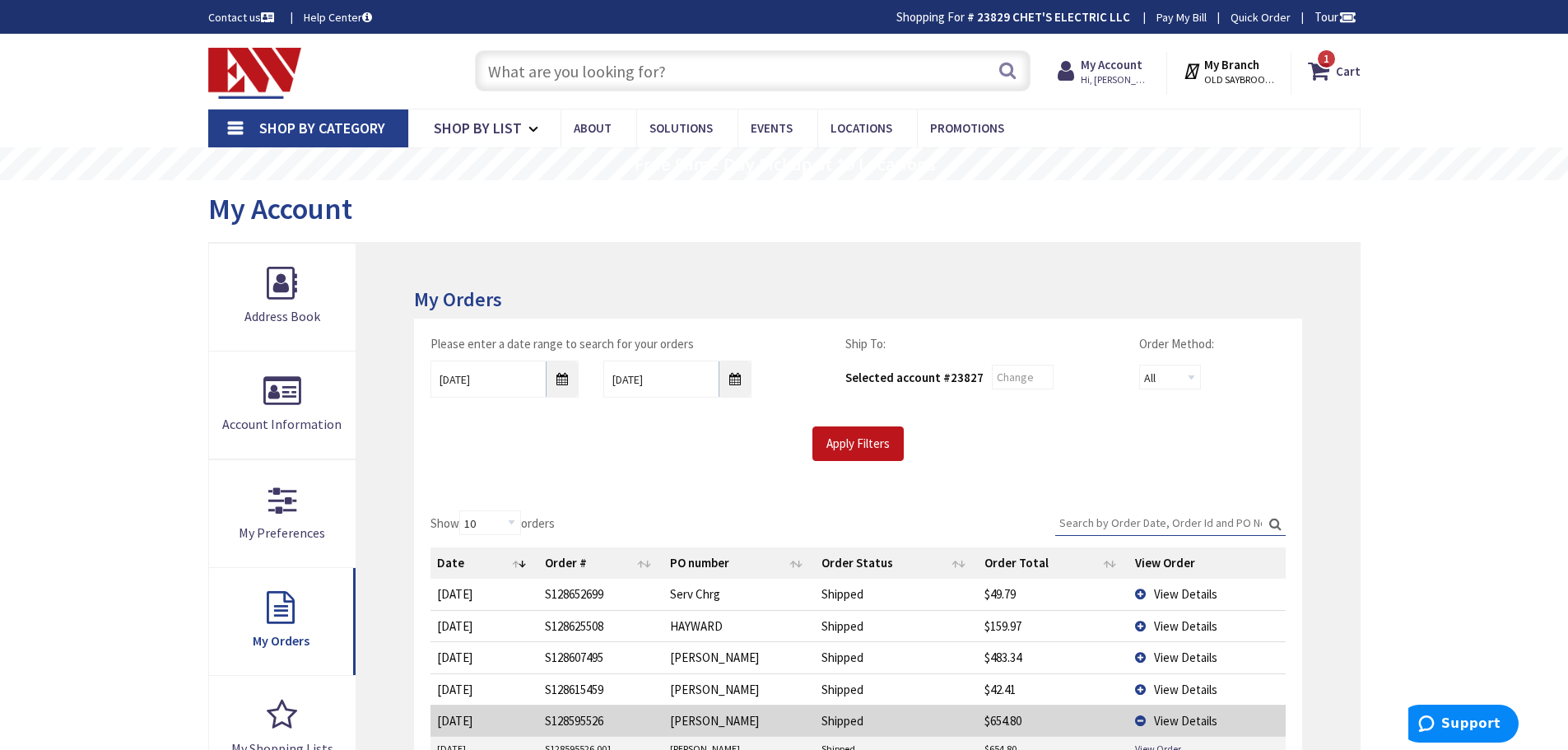
click at [625, 57] on input "text" at bounding box center [752, 71] width 555 height 41
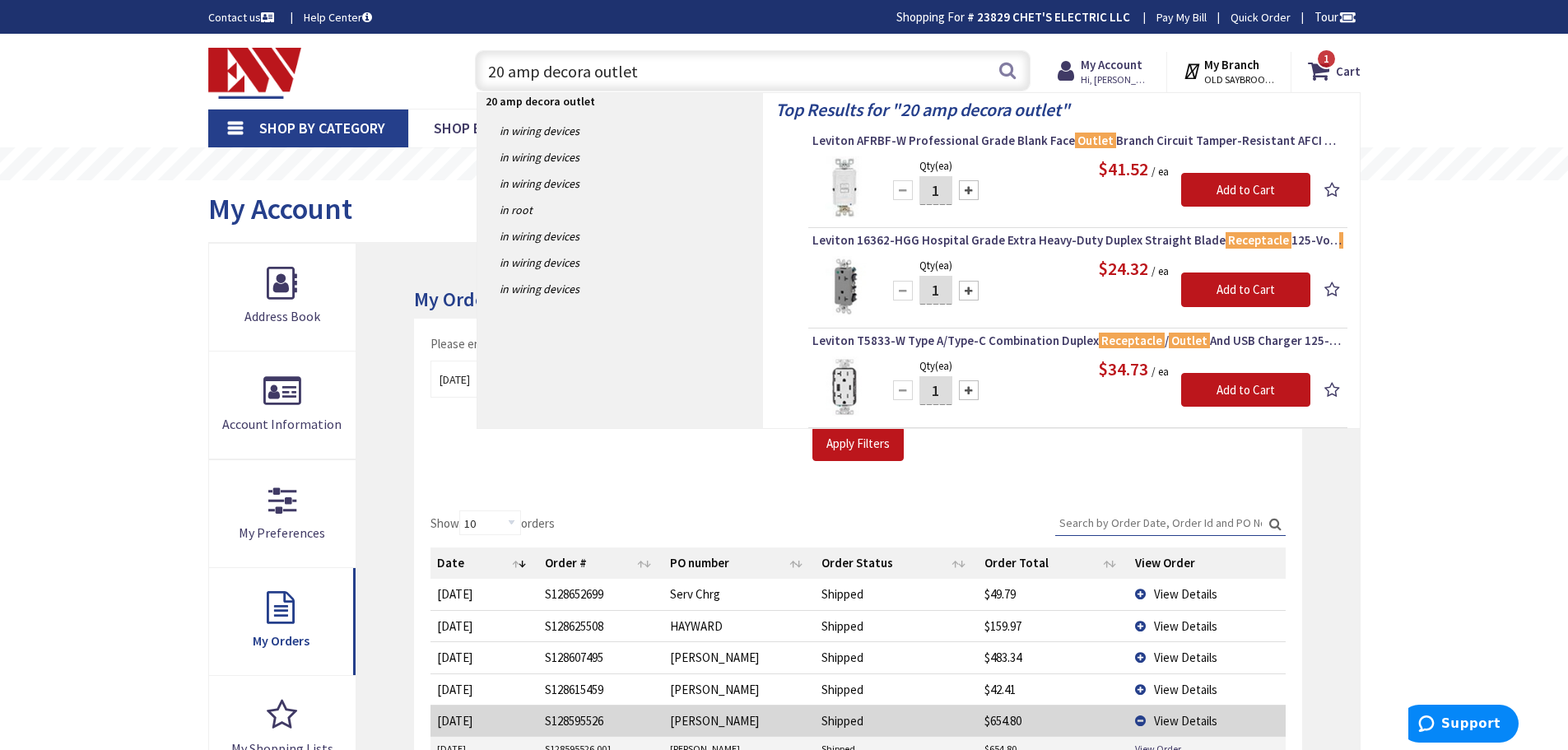
drag, startPoint x: 482, startPoint y: 73, endPoint x: 702, endPoint y: 97, distance: 221.3
click at [702, 97] on header "Skip to Content Toggle Nav 20 amp decora outlet 20 amp decora outlet Search 1 1…" at bounding box center [784, 72] width 1568 height 75
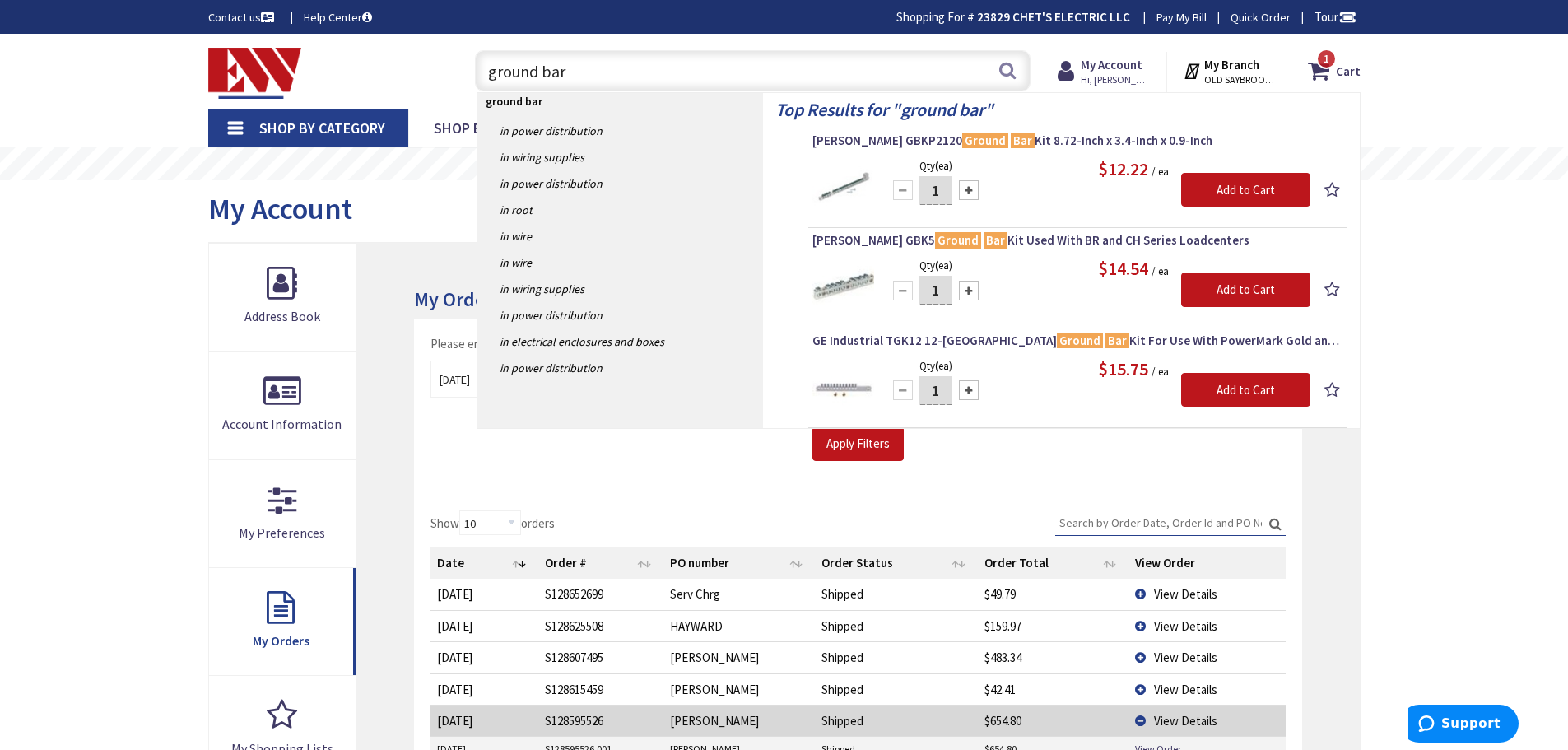
drag, startPoint x: 479, startPoint y: 68, endPoint x: 647, endPoint y: 84, distance: 168.8
click at [647, 84] on input "ground bar" at bounding box center [752, 71] width 555 height 41
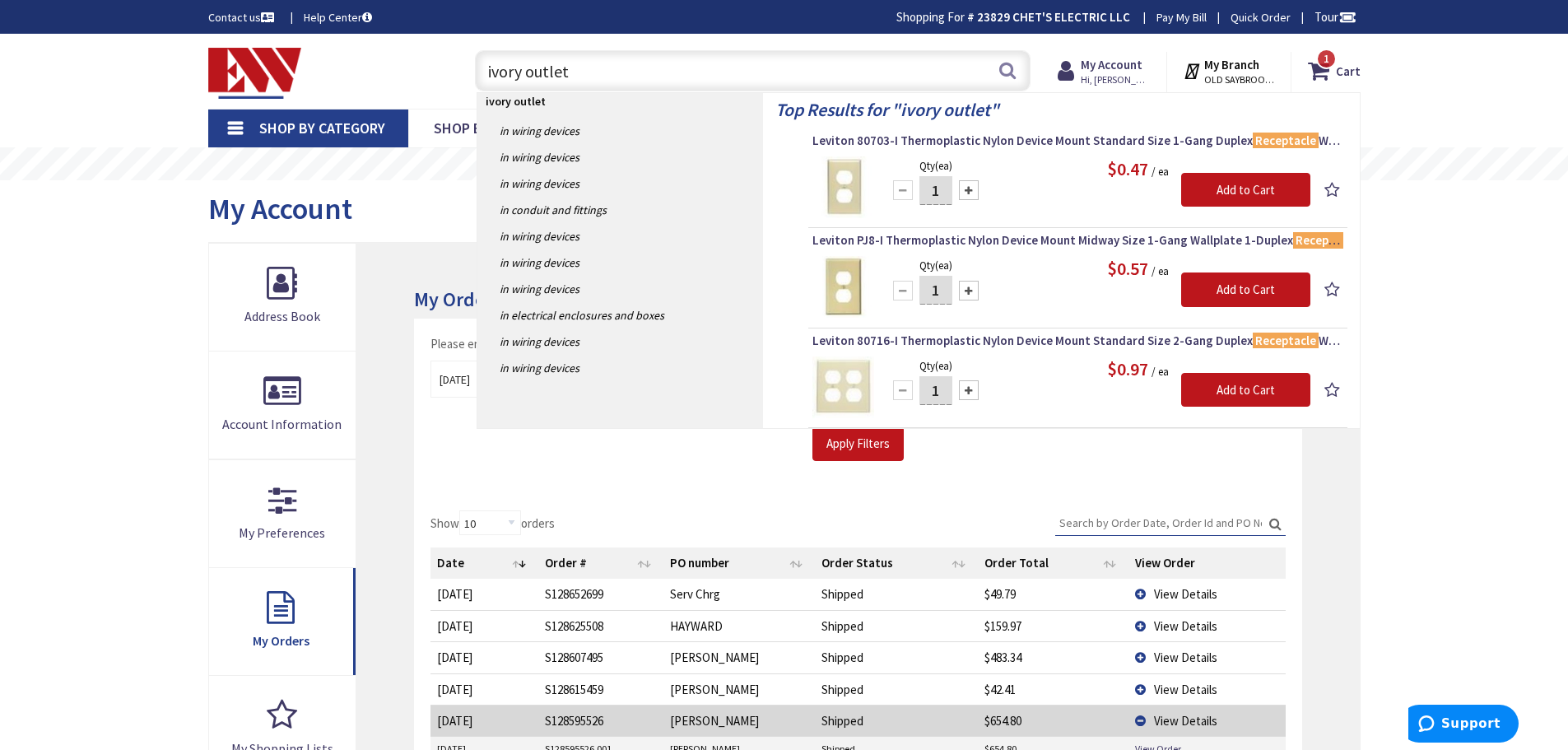
drag, startPoint x: 479, startPoint y: 64, endPoint x: 616, endPoint y: 57, distance: 137.2
click at [616, 57] on input "ivory outlet" at bounding box center [752, 71] width 555 height 41
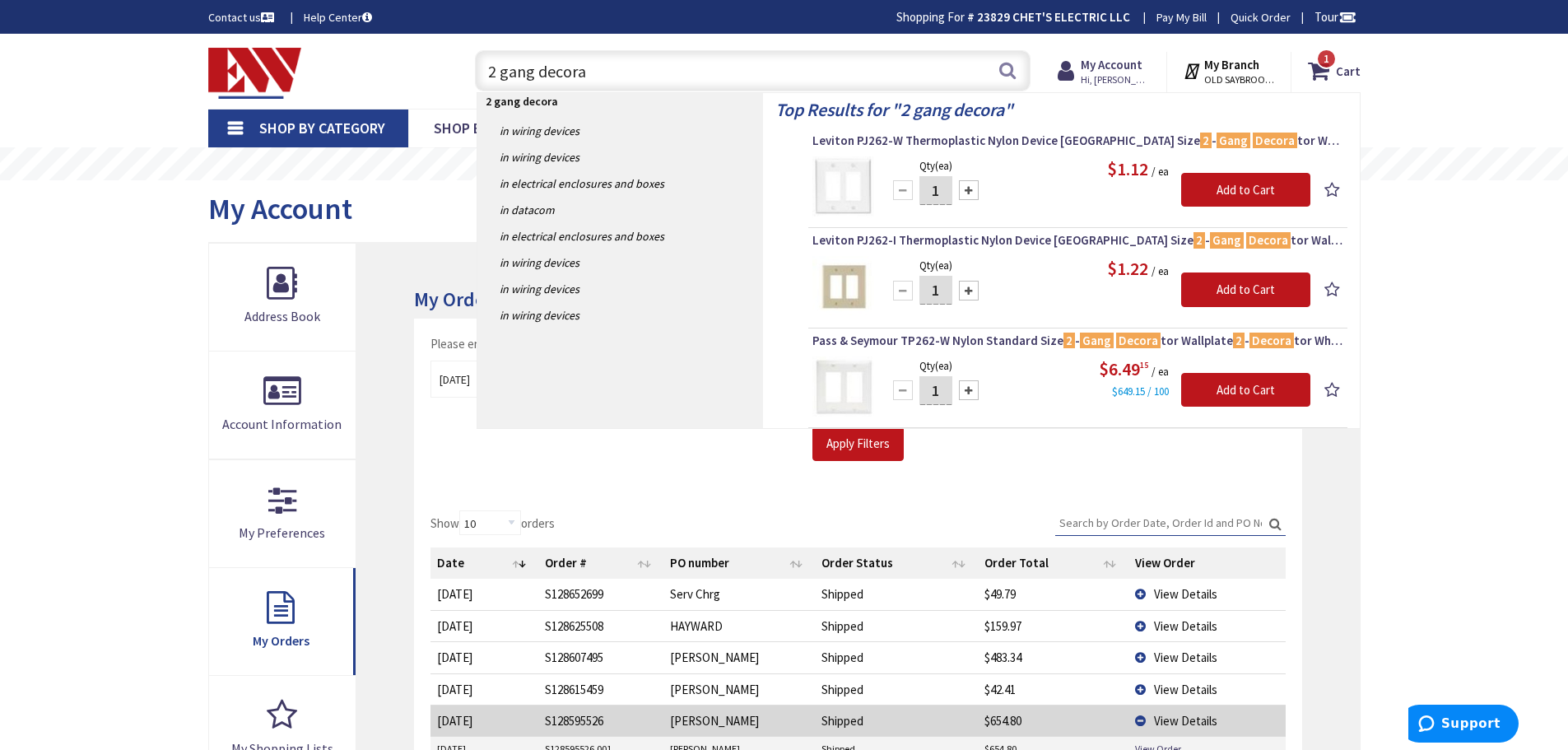
drag, startPoint x: 498, startPoint y: 68, endPoint x: 489, endPoint y: 72, distance: 9.8
click at [489, 72] on input "2 gang decora" at bounding box center [752, 71] width 555 height 41
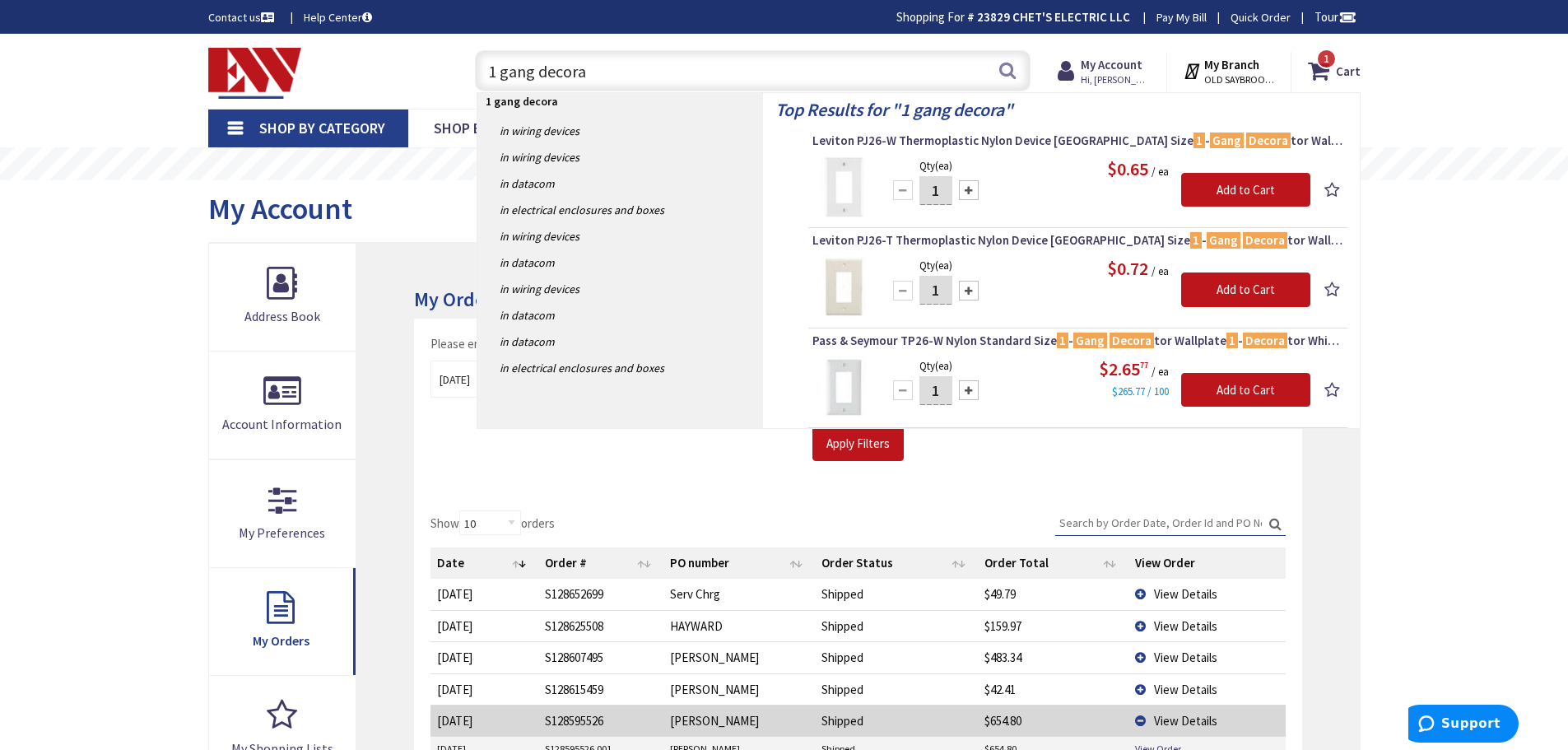
drag, startPoint x: 608, startPoint y: 62, endPoint x: 450, endPoint y: 37, distance: 160.0
click at [450, 37] on div "Skip to Content Toggle Nav 1 gang decora 1 gang decora Search 1 1 1 items Cart …" at bounding box center [784, 72] width 1235 height 75
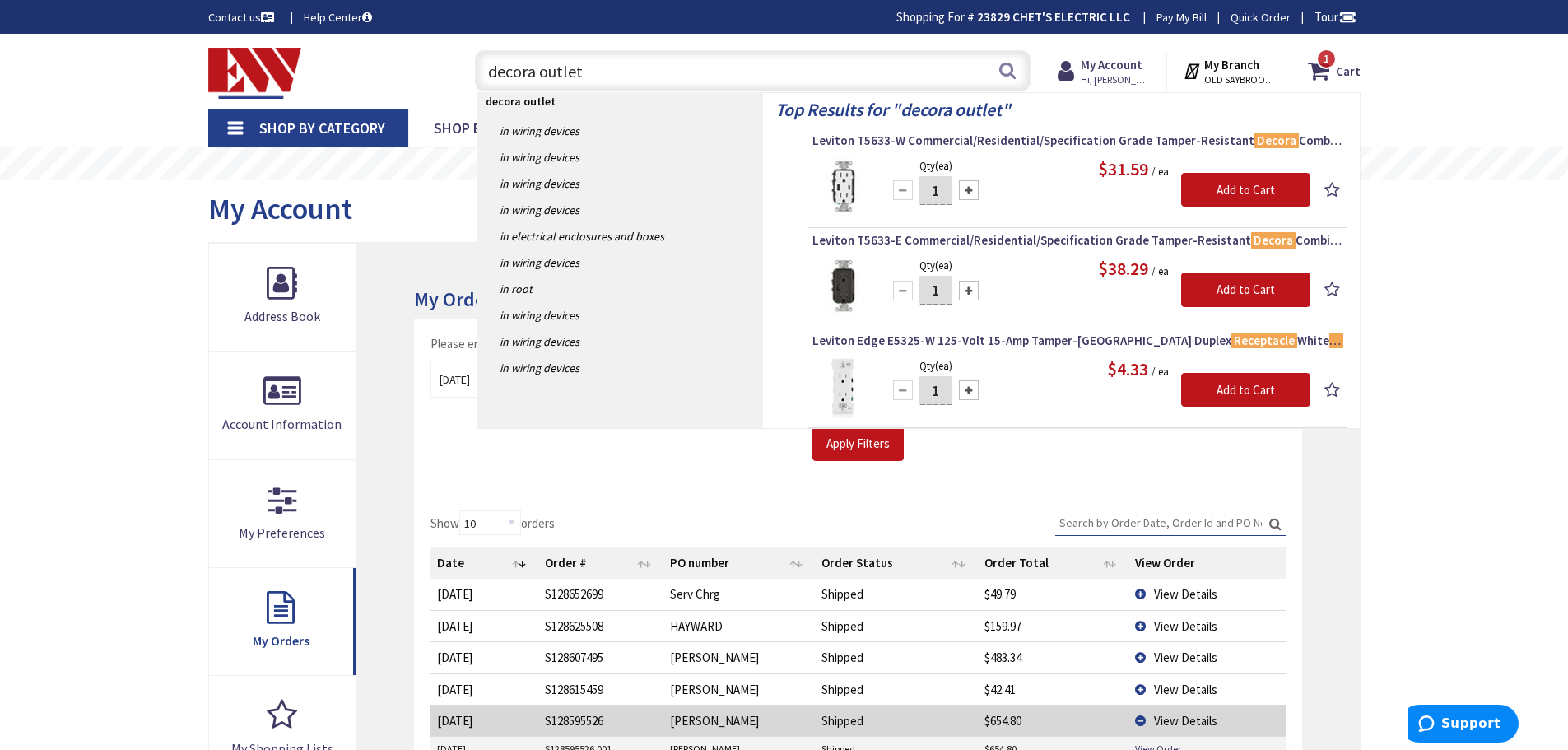
drag, startPoint x: 481, startPoint y: 74, endPoint x: 491, endPoint y: 67, distance: 12.2
click at [482, 73] on input "decora outlet" at bounding box center [752, 71] width 555 height 41
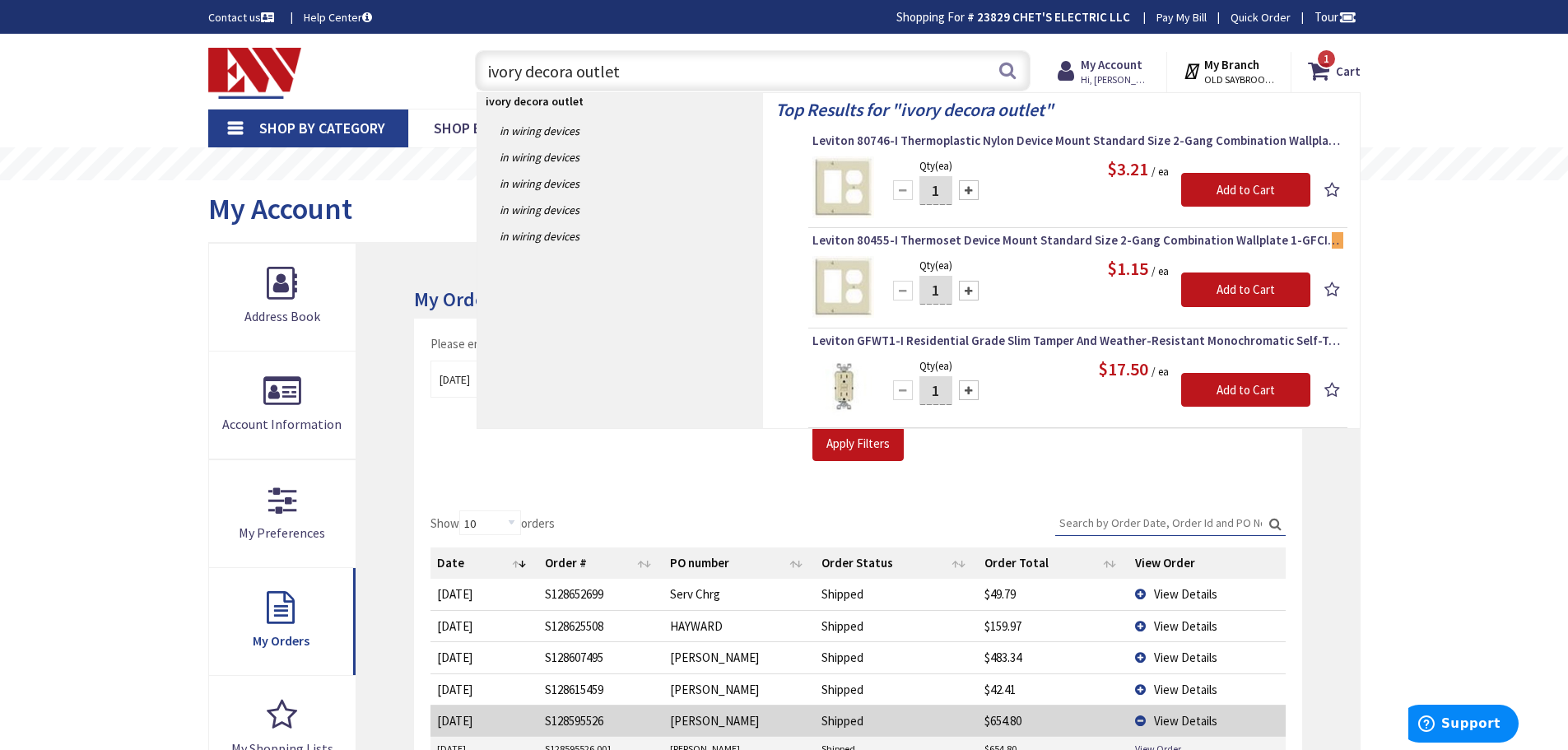
drag, startPoint x: 570, startPoint y: 71, endPoint x: 478, endPoint y: 84, distance: 92.9
click at [478, 84] on input "ivory decora outlet" at bounding box center [752, 71] width 555 height 41
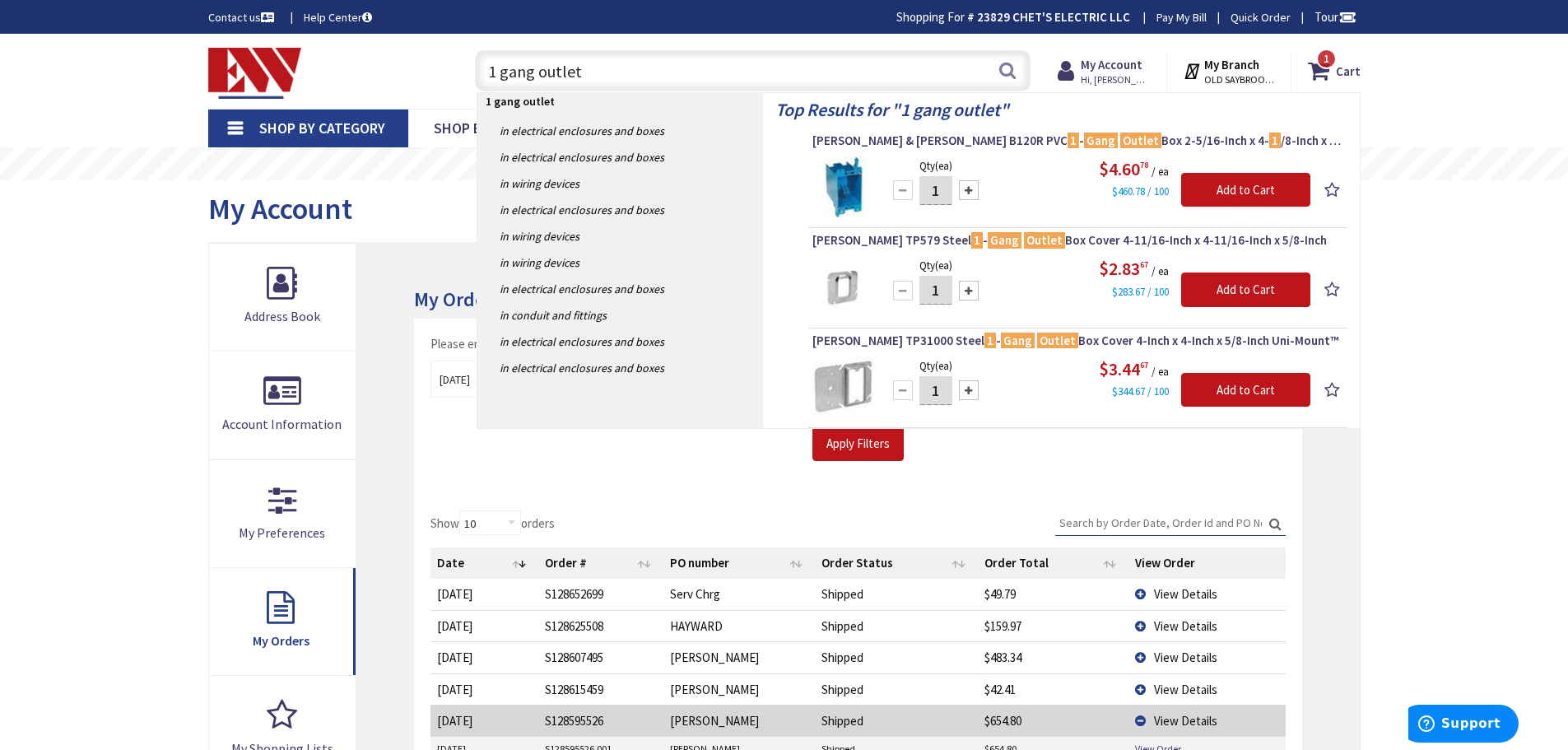
click at [591, 75] on input "1 gang outlet" at bounding box center [752, 71] width 555 height 41
drag, startPoint x: 591, startPoint y: 75, endPoint x: 539, endPoint y: 71, distance: 52.2
click at [539, 71] on input "1 gang outlet" at bounding box center [752, 71] width 555 height 41
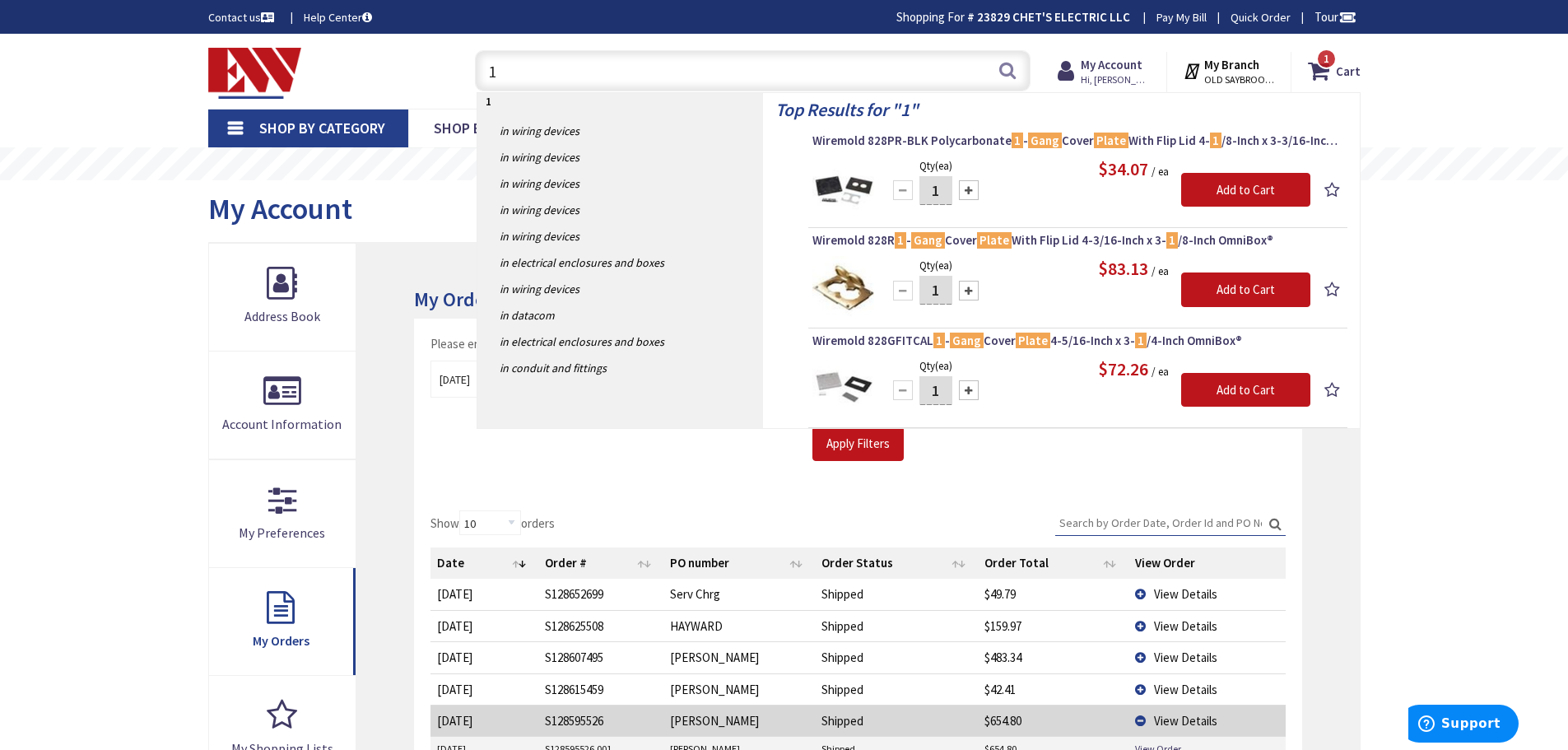
type input "1"
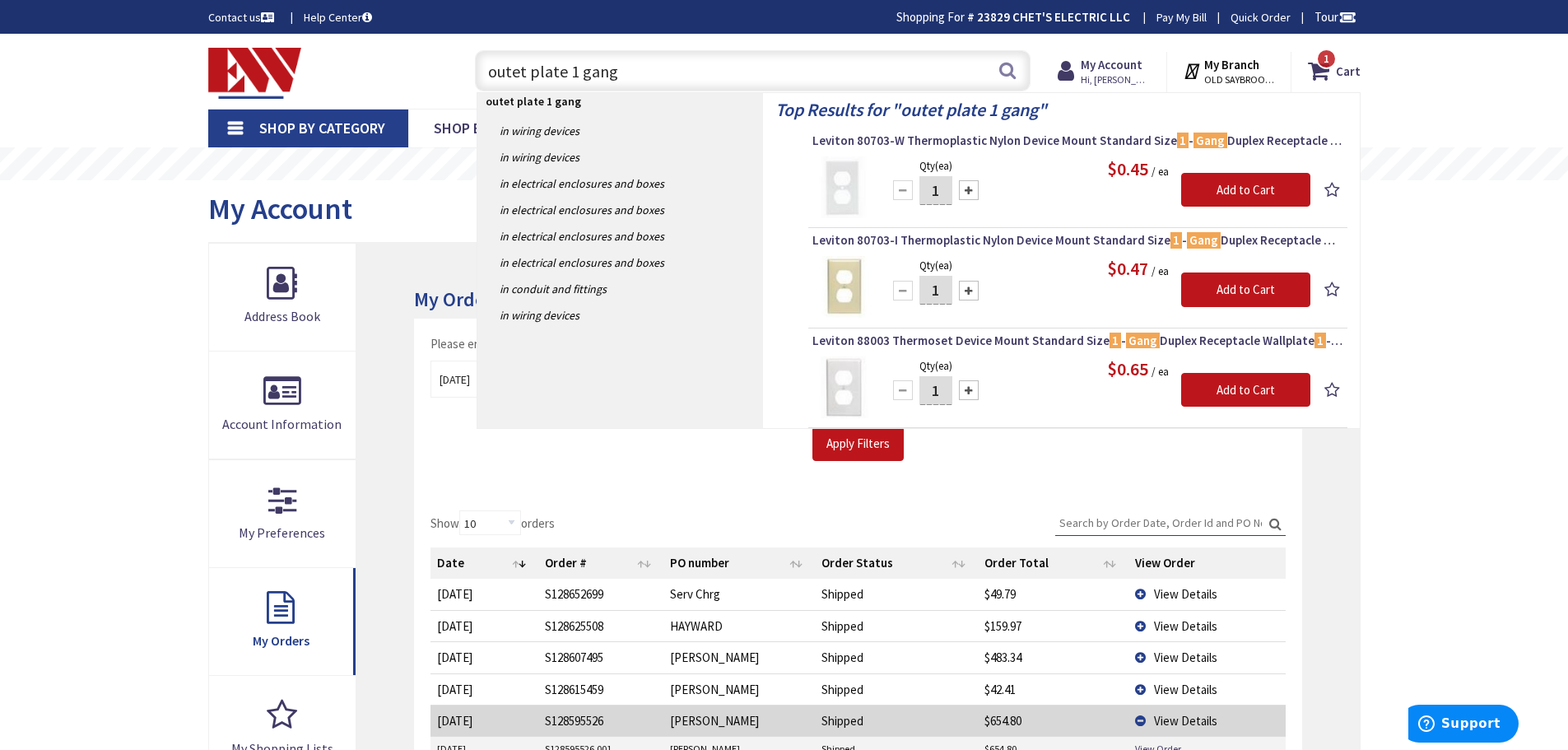
drag, startPoint x: 484, startPoint y: 80, endPoint x: 752, endPoint y: 94, distance: 268.4
click at [752, 94] on header "Skip to Content Toggle Nav outet plate 1 gang outet plate 1 gang Search 1 1 1 i…" at bounding box center [784, 72] width 1568 height 75
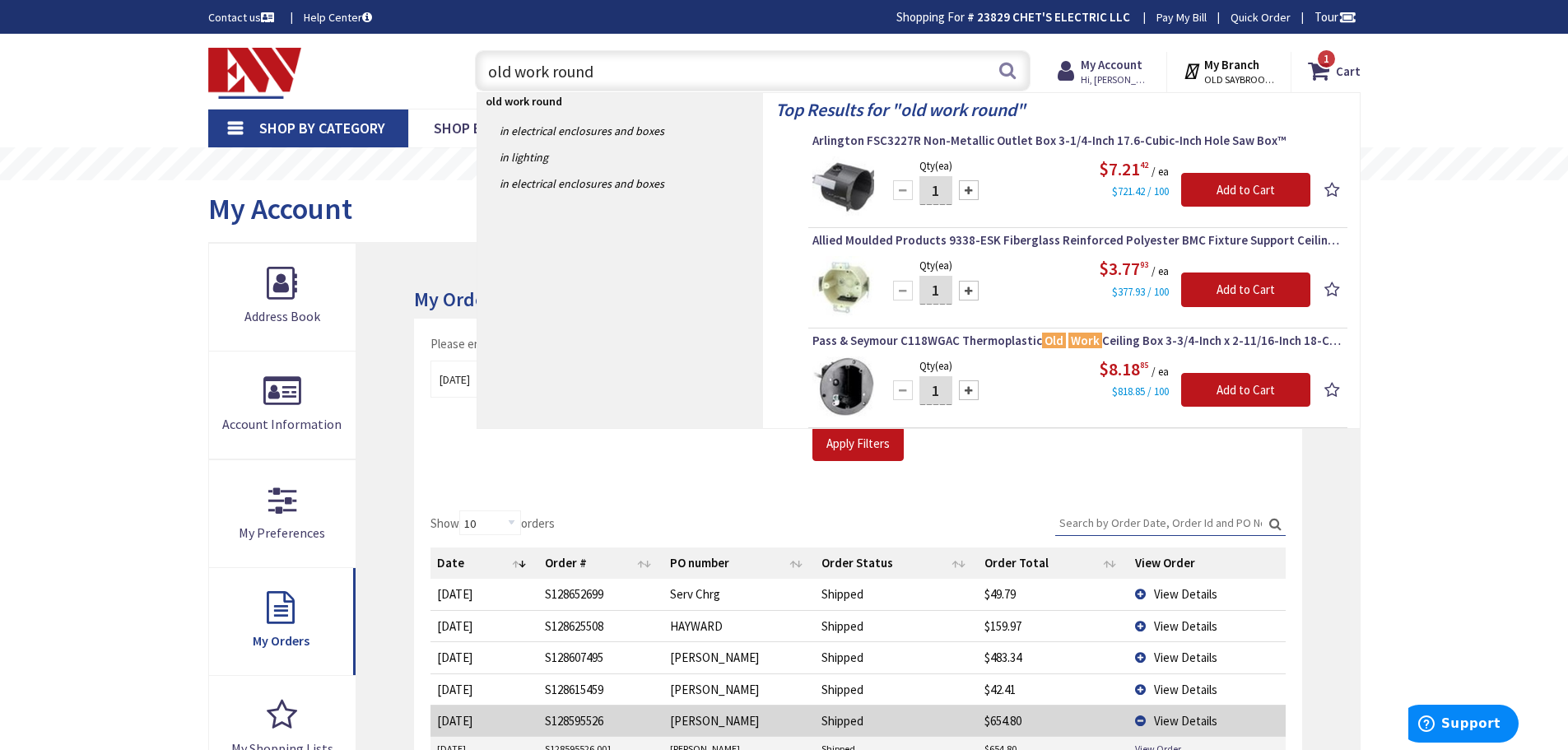
drag, startPoint x: 650, startPoint y: 77, endPoint x: 203, endPoint y: 65, distance: 447.2
click at [203, 64] on div "Toggle Nav old work round old work round Search 1 1 1 items Cart My Cart 1 Close" at bounding box center [784, 72] width 1177 height 55
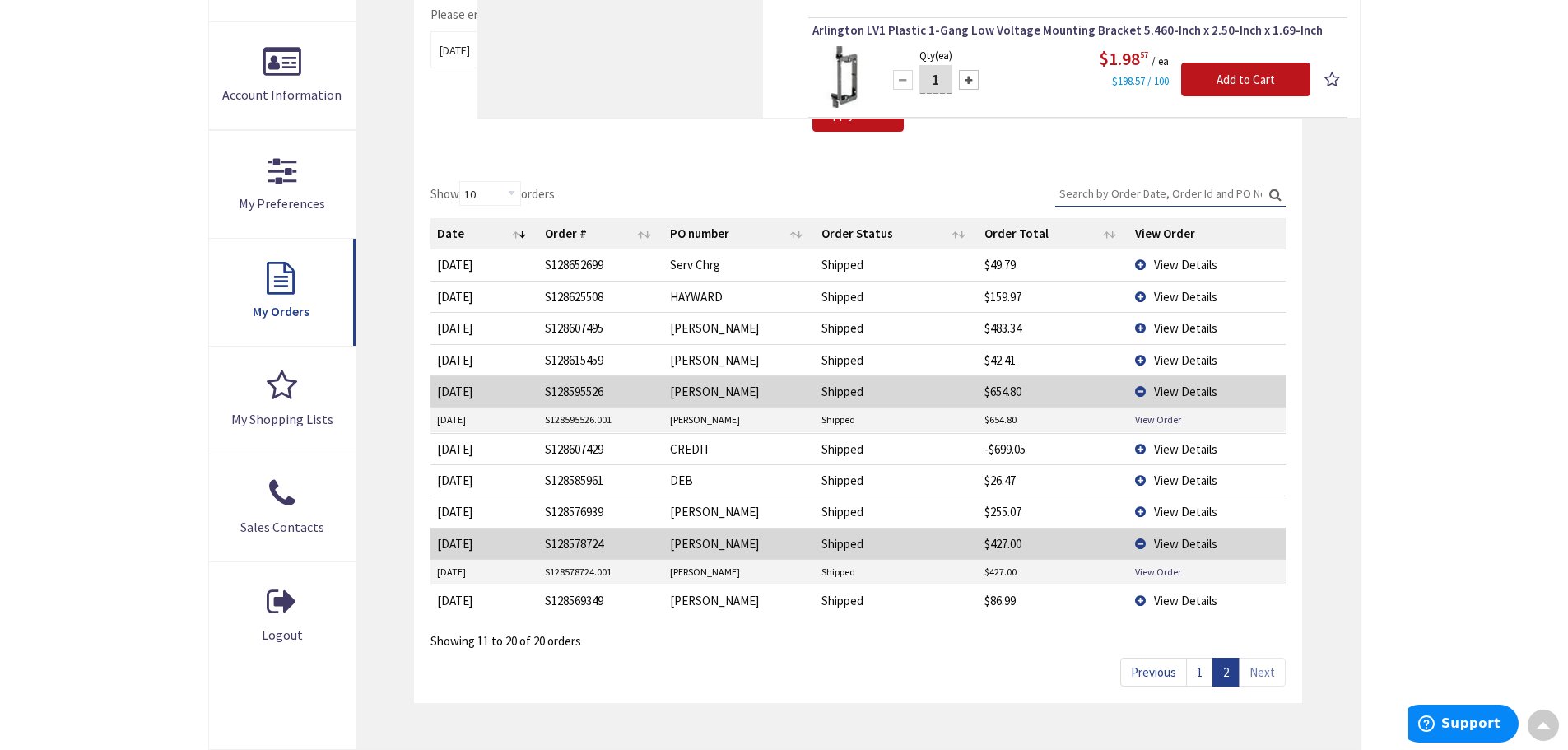
scroll to position [411, 0]
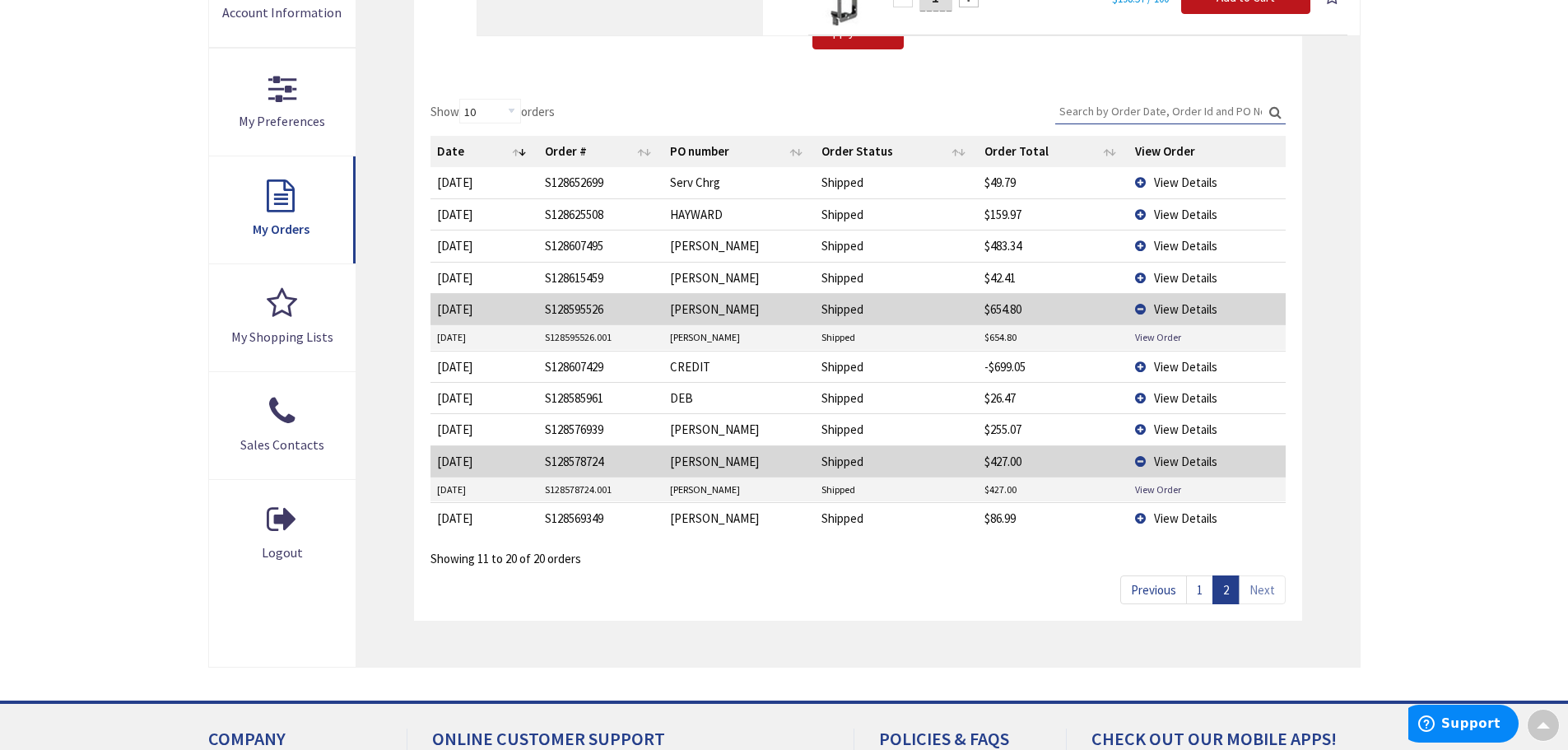
type input "old work box wing"
click at [1195, 595] on link "1" at bounding box center [1200, 589] width 28 height 28
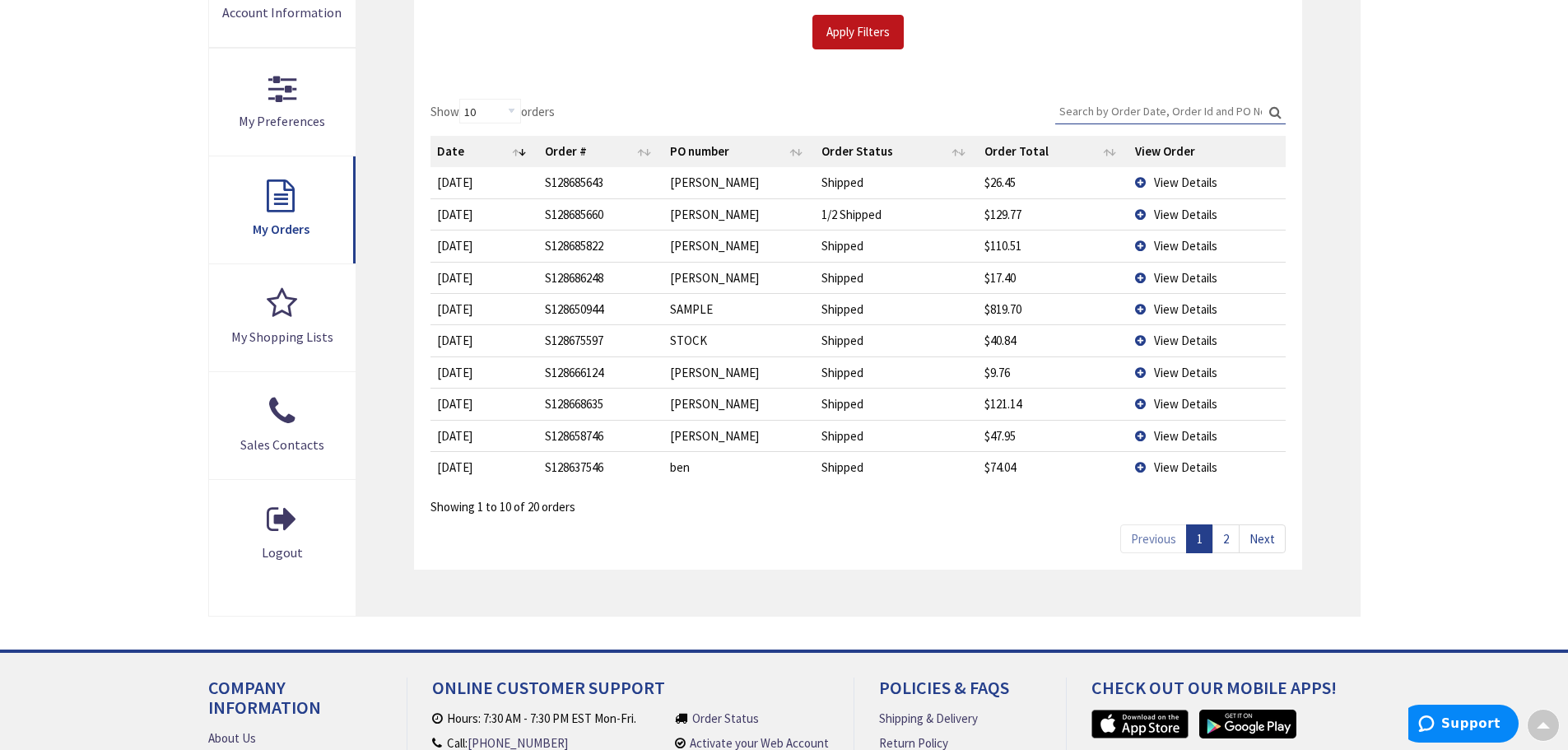
click at [710, 415] on td "LEONARDI" at bounding box center [740, 403] width 152 height 31
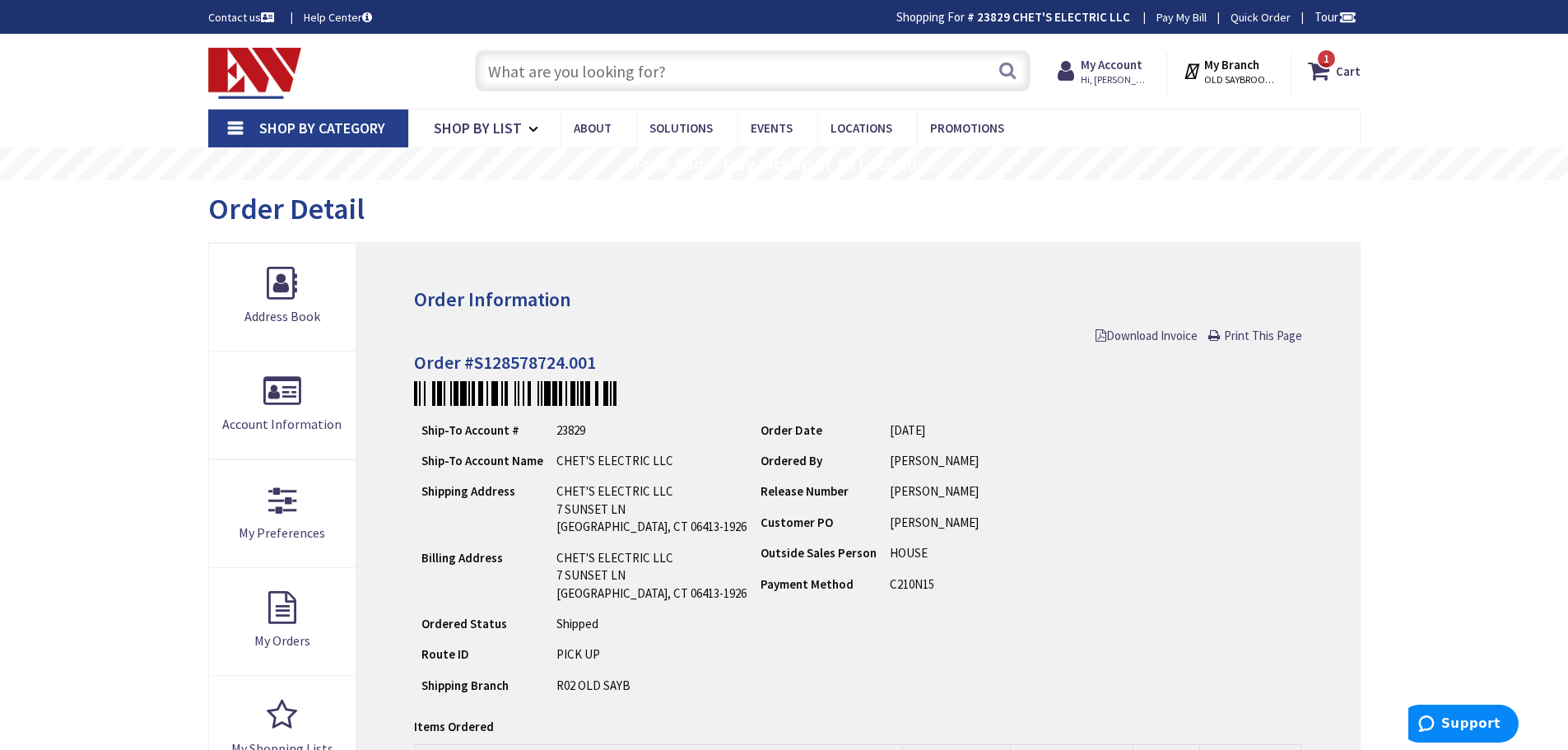
scroll to position [247, 0]
